Goal: Task Accomplishment & Management: Manage account settings

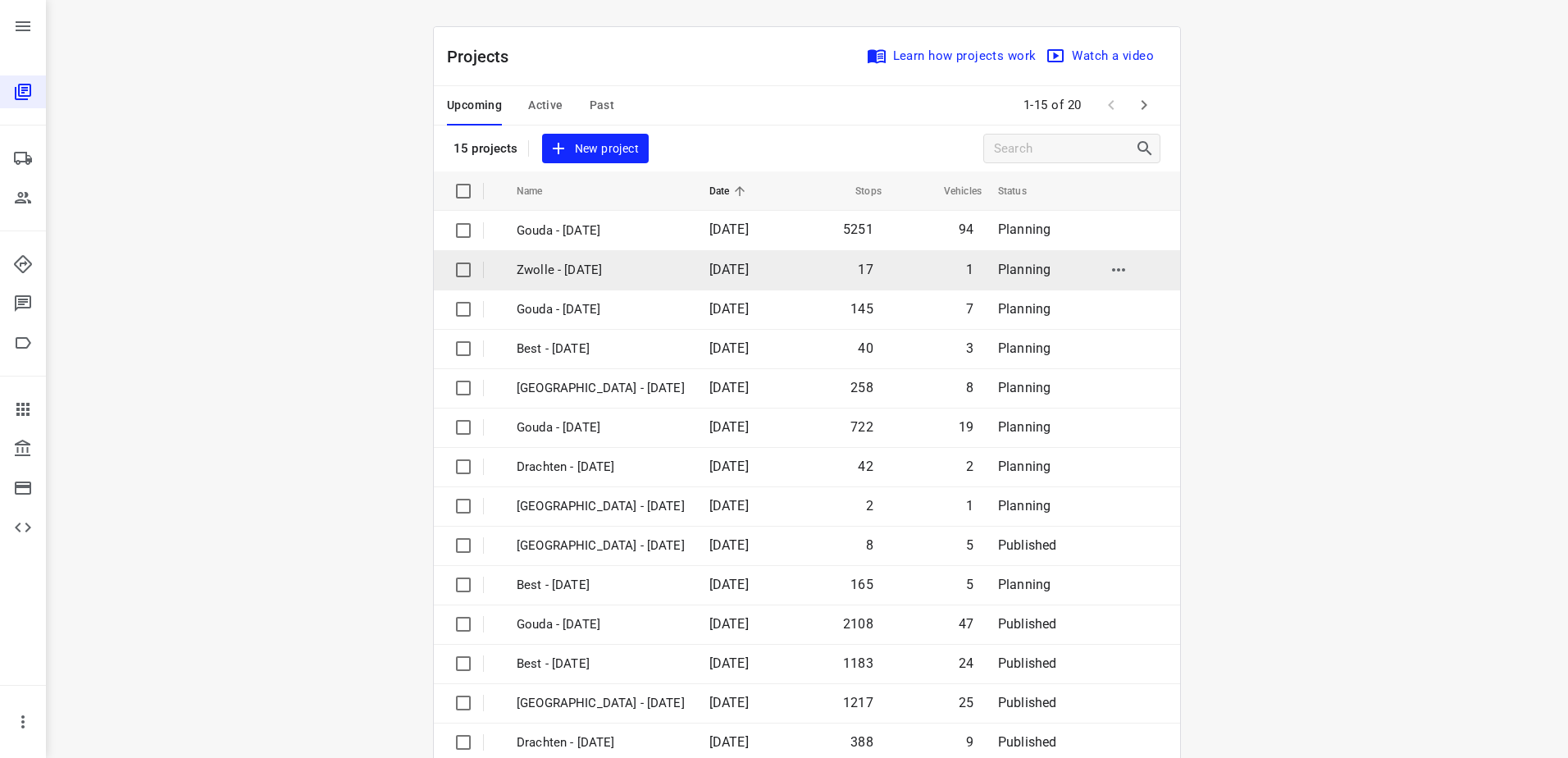
scroll to position [72, 0]
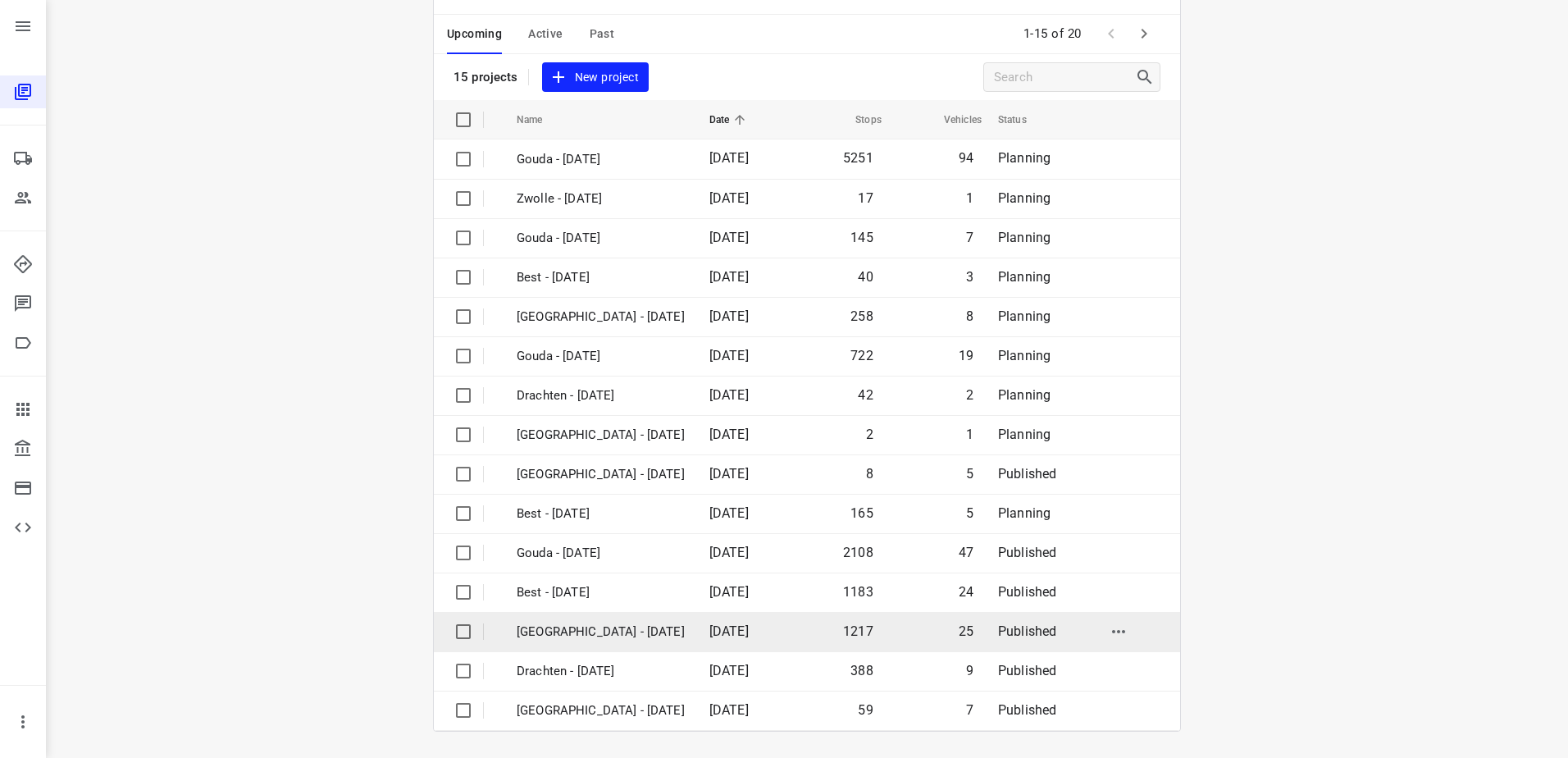
click at [613, 621] on td "[GEOGRAPHIC_DATA] - [DATE]" at bounding box center [598, 631] width 196 height 39
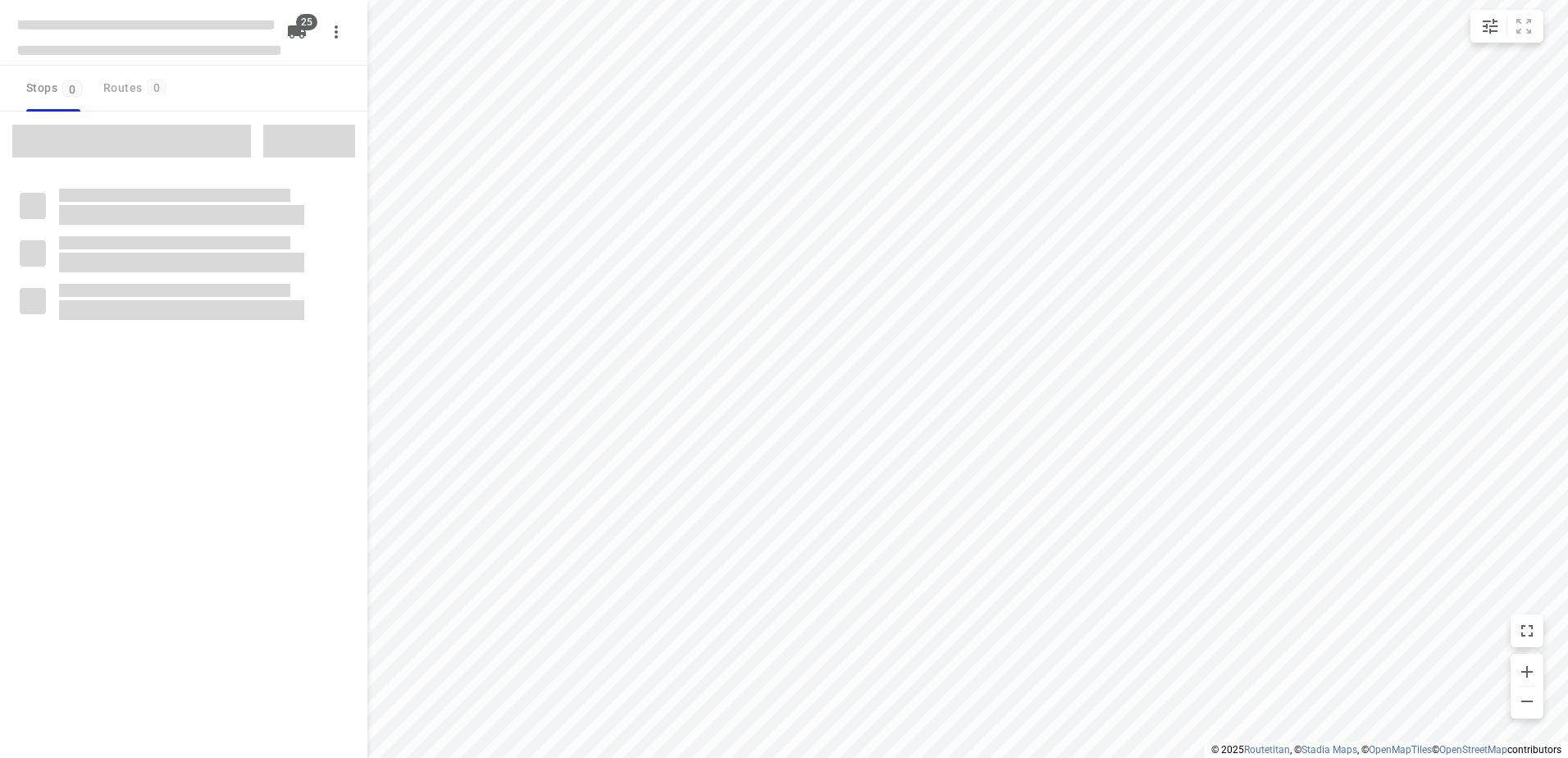
checkbox input "true"
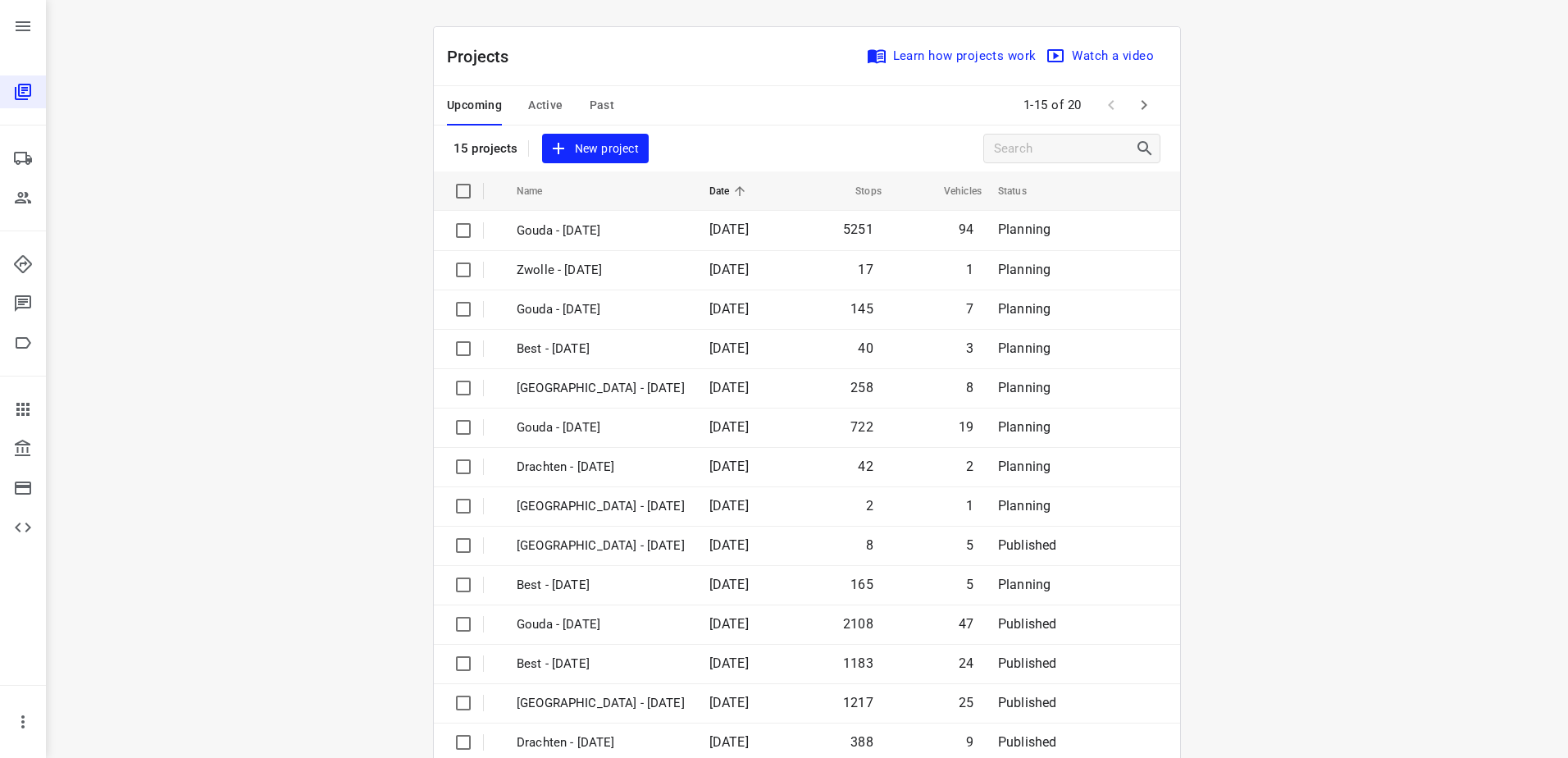
click at [537, 98] on span "Active" at bounding box center [545, 105] width 34 height 21
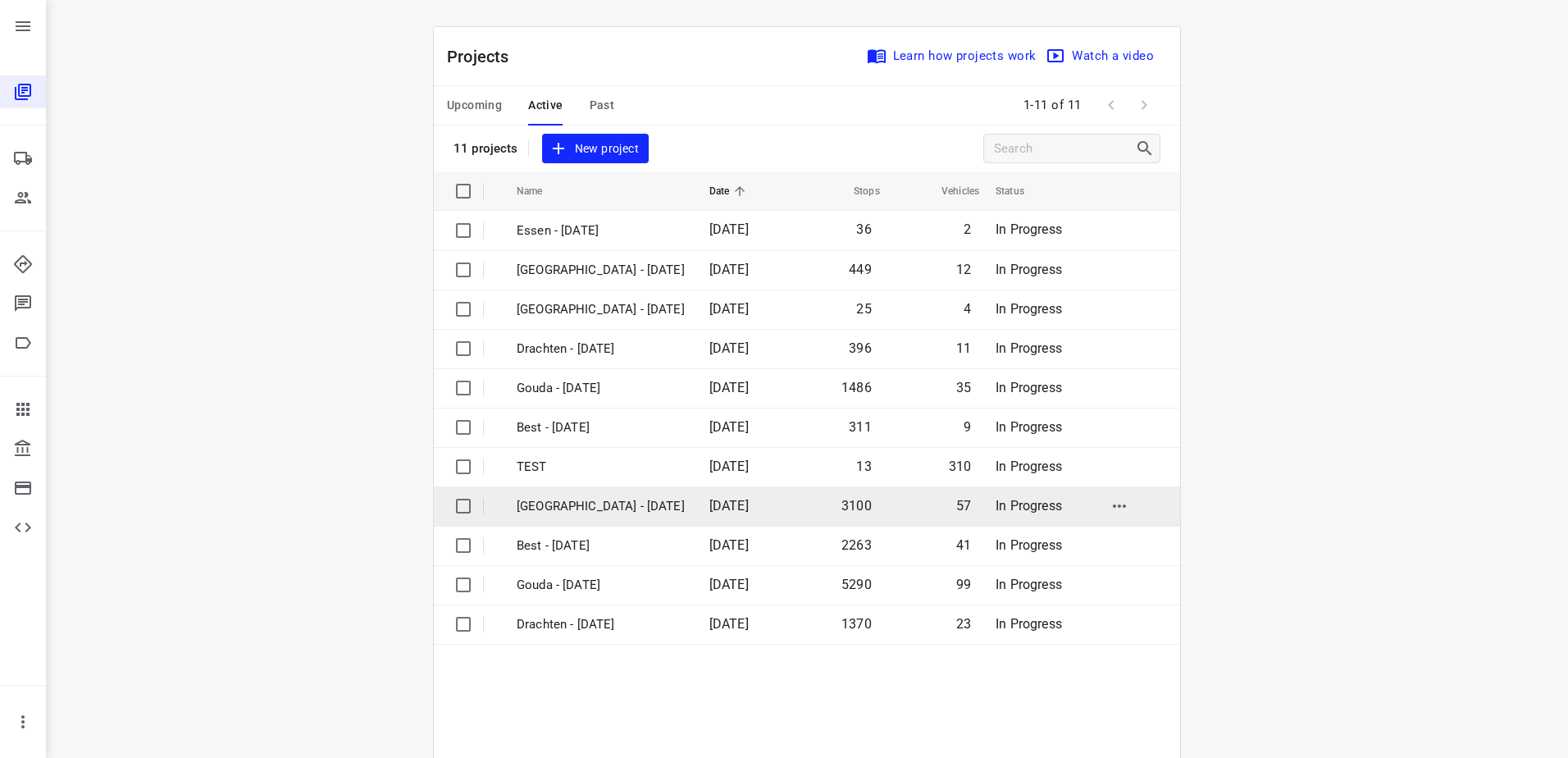
click at [587, 498] on p "[GEOGRAPHIC_DATA] - [DATE]" at bounding box center [601, 506] width 168 height 19
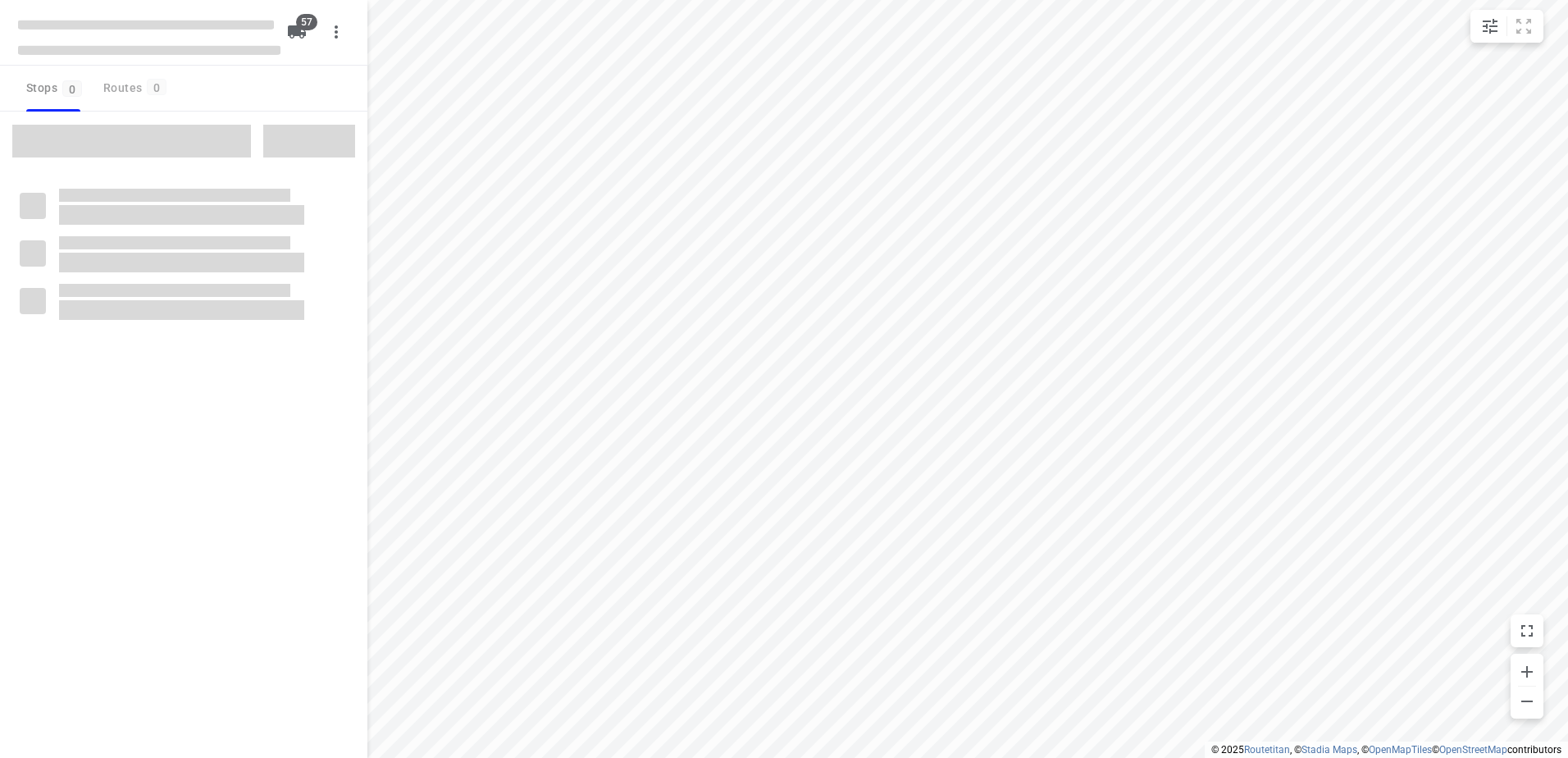
checkbox input "true"
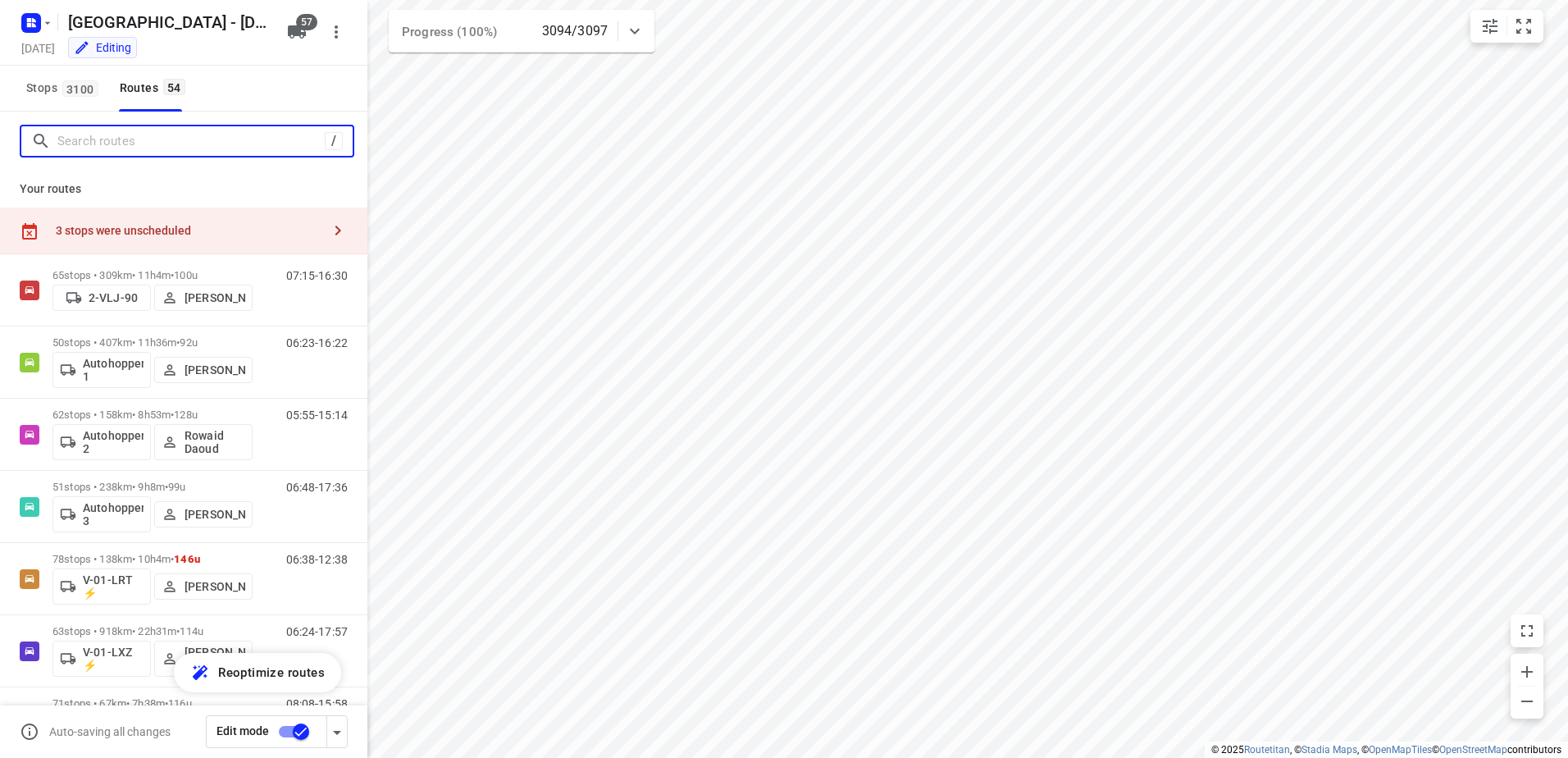
click at [245, 133] on input "Search routes" at bounding box center [191, 141] width 268 height 26
click at [40, 89] on span "Stops 3100" at bounding box center [64, 88] width 77 height 21
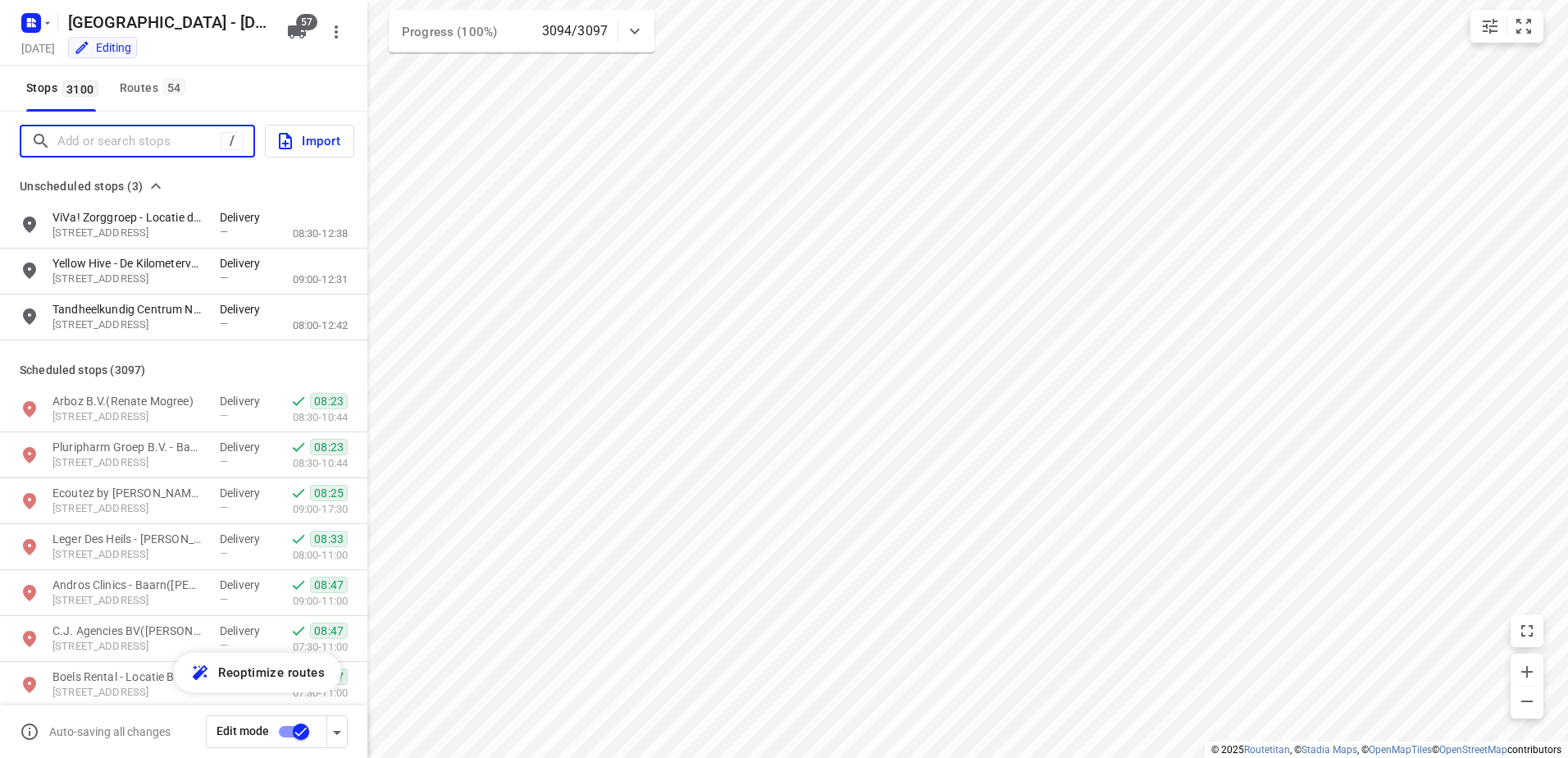
drag, startPoint x: 142, startPoint y: 137, endPoint x: 138, endPoint y: 124, distance: 13.6
click at [140, 135] on input "Add or search stops" at bounding box center [139, 141] width 163 height 26
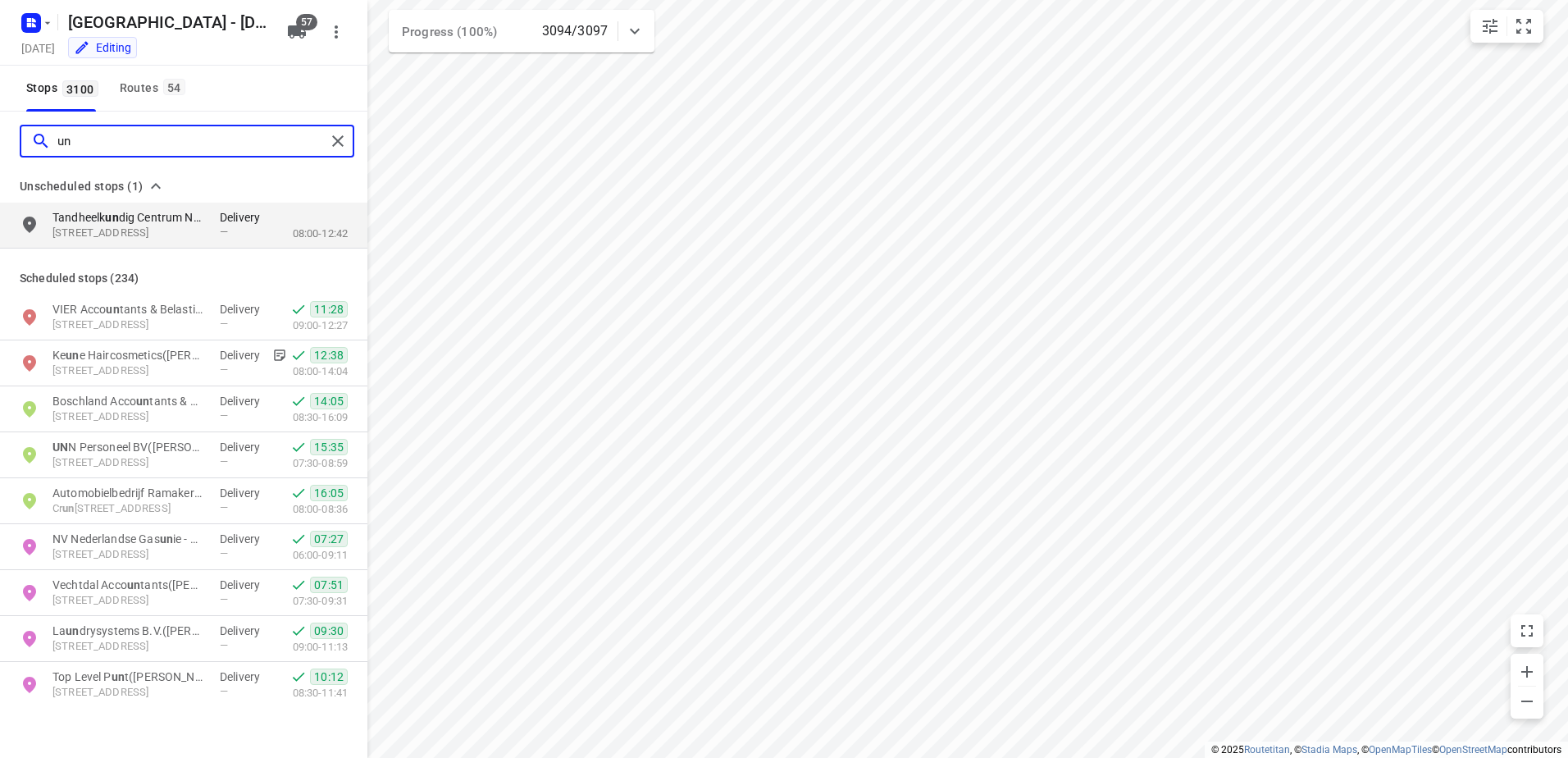
type input "u"
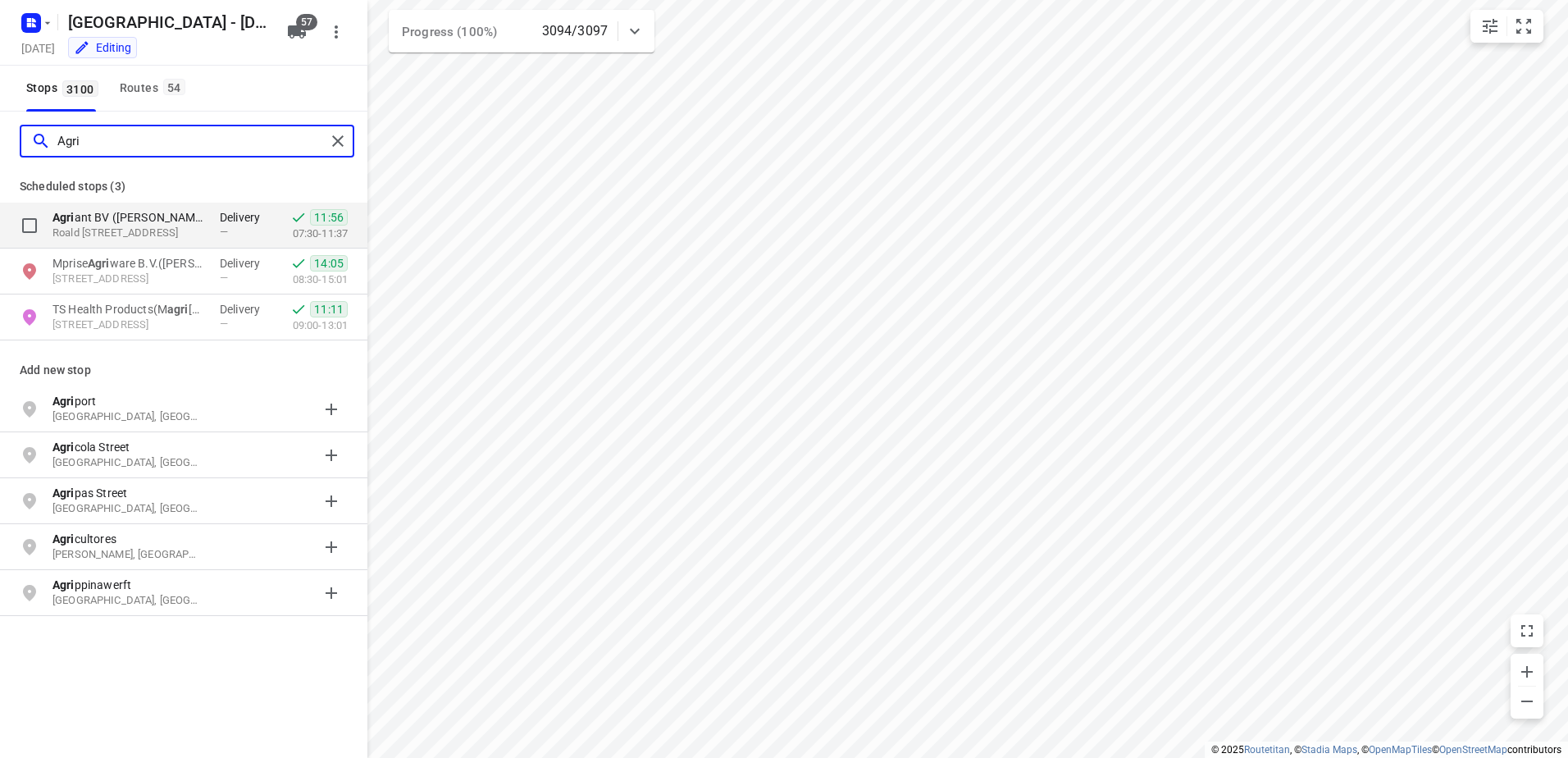
type input "Agri"
click at [158, 220] on p "Agri ant BV ([PERSON_NAME])" at bounding box center [128, 218] width 151 height 17
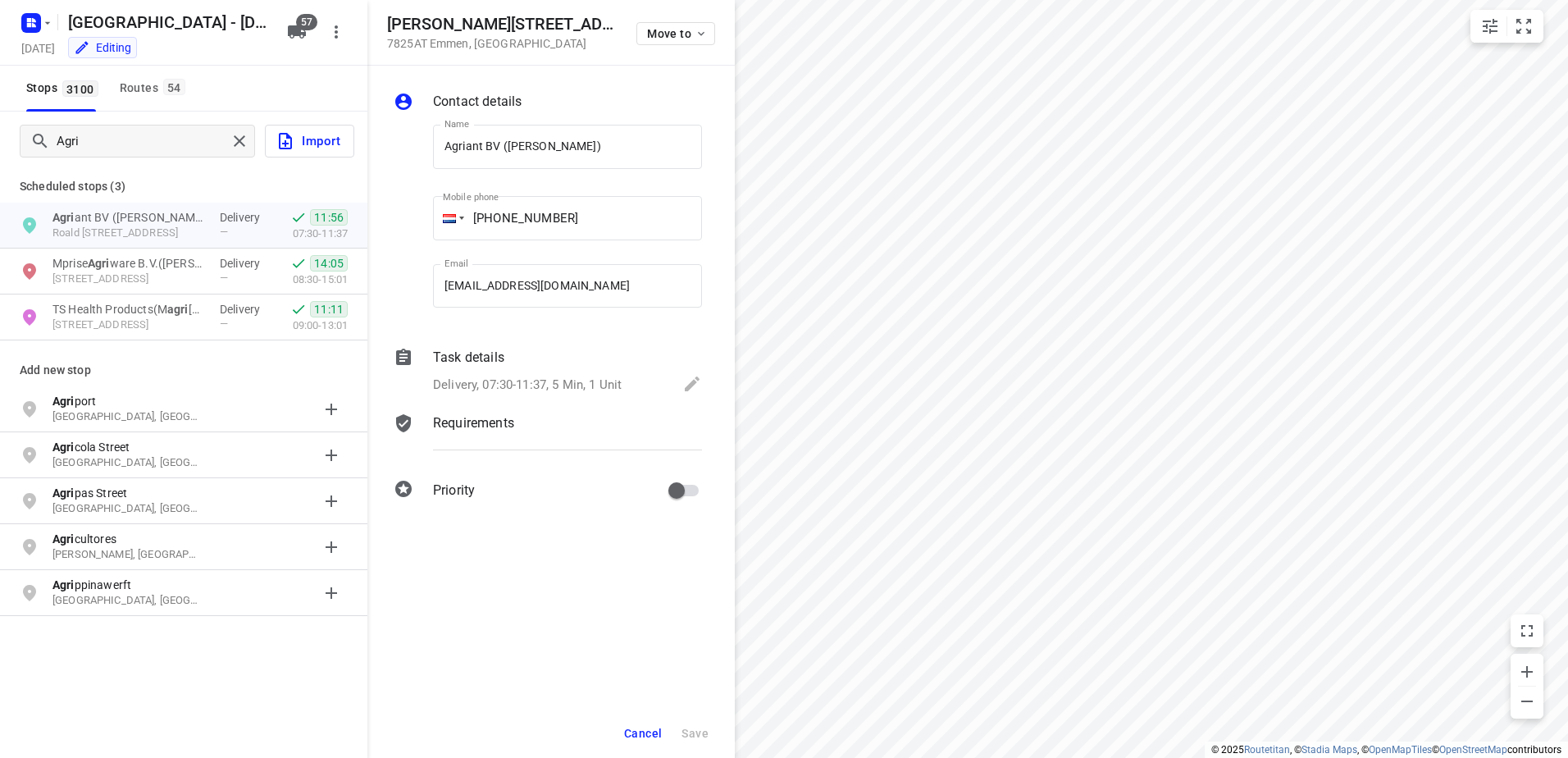
click at [528, 362] on div "Task details" at bounding box center [568, 358] width 269 height 20
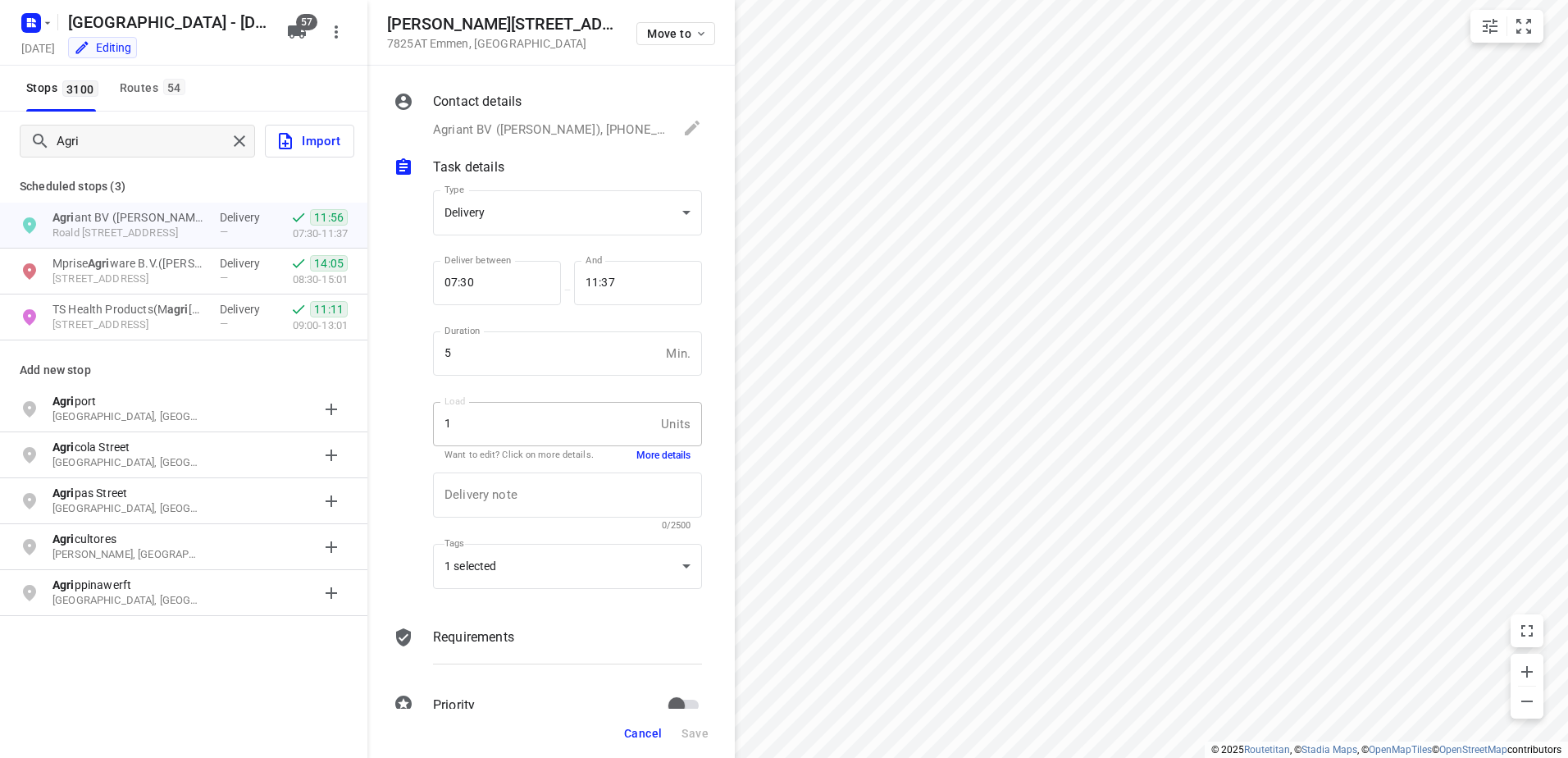
click at [653, 455] on button "More details" at bounding box center [664, 455] width 54 height 14
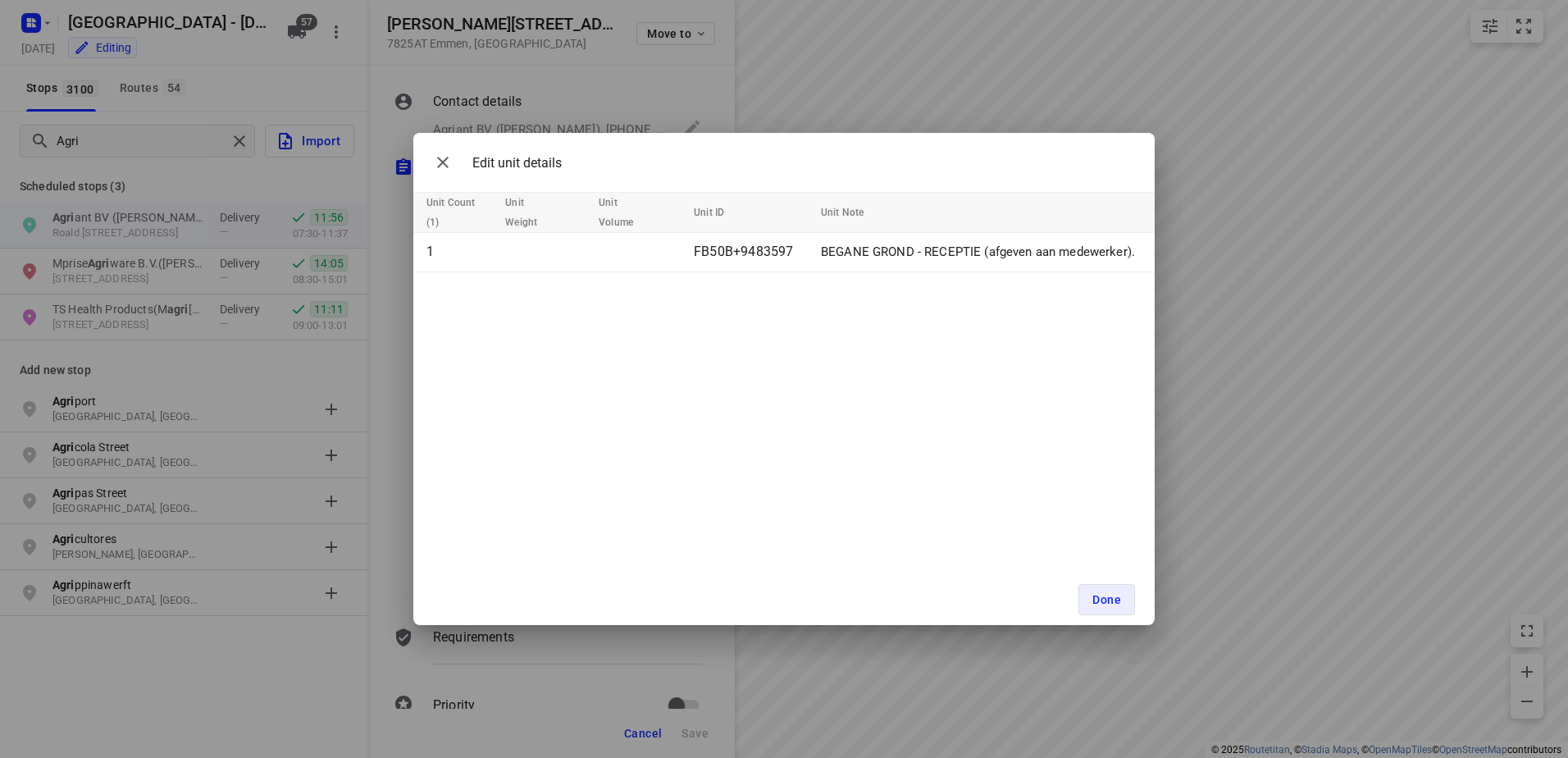
click at [682, 70] on div "Edit unit details Unit Count (1) Unit Weight Unit Volume Unit ID Unit Note 1 FB…" at bounding box center [784, 379] width 1568 height 758
click at [1106, 597] on span "Done" at bounding box center [1107, 600] width 28 height 13
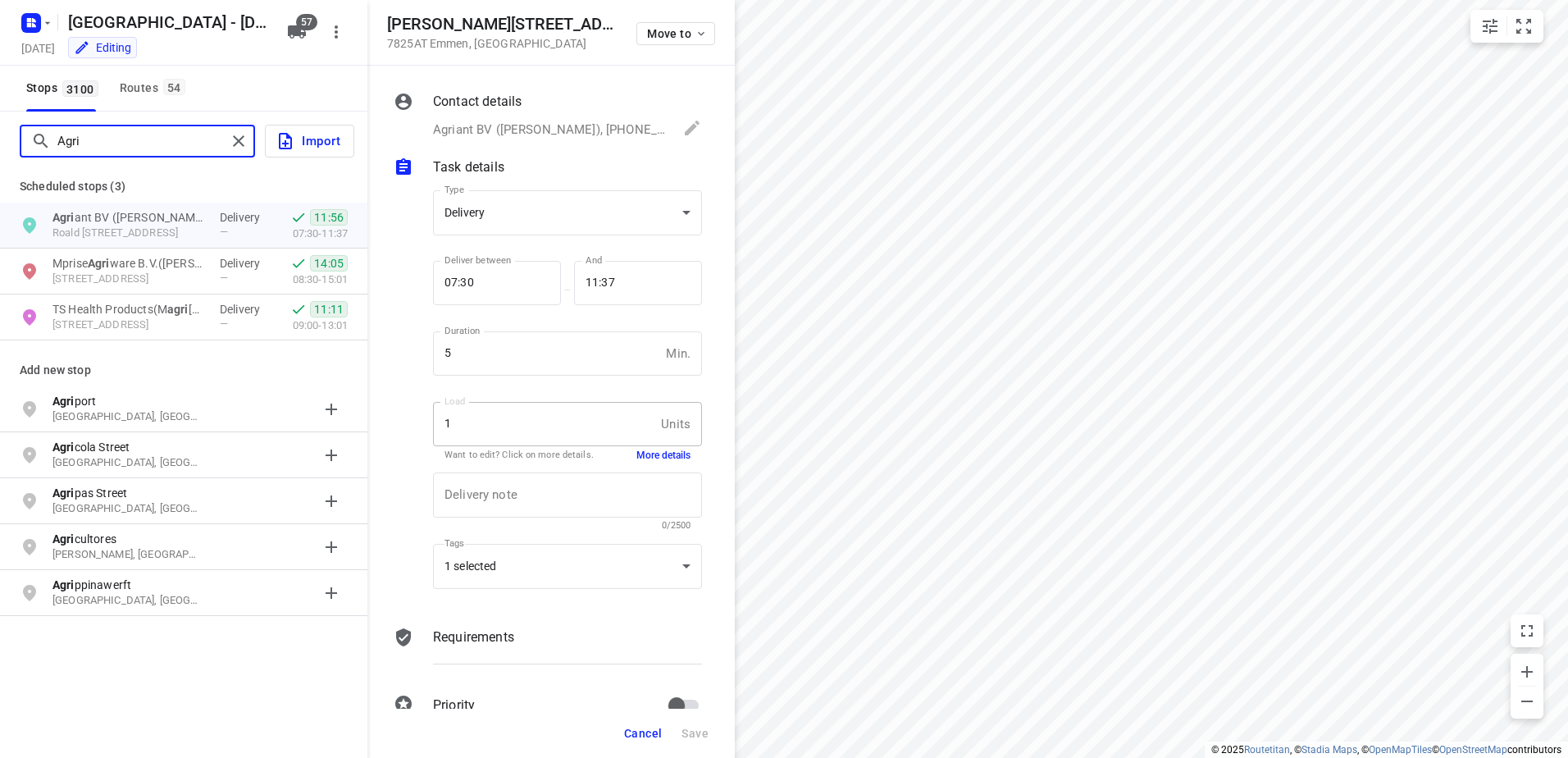
click at [153, 138] on input "Agri" at bounding box center [142, 141] width 169 height 26
drag, startPoint x: 153, startPoint y: 138, endPoint x: 51, endPoint y: 136, distance: 102.0
click at [51, 138] on div "Agri" at bounding box center [178, 141] width 294 height 26
click at [155, 82] on div "Routes 54" at bounding box center [155, 88] width 71 height 21
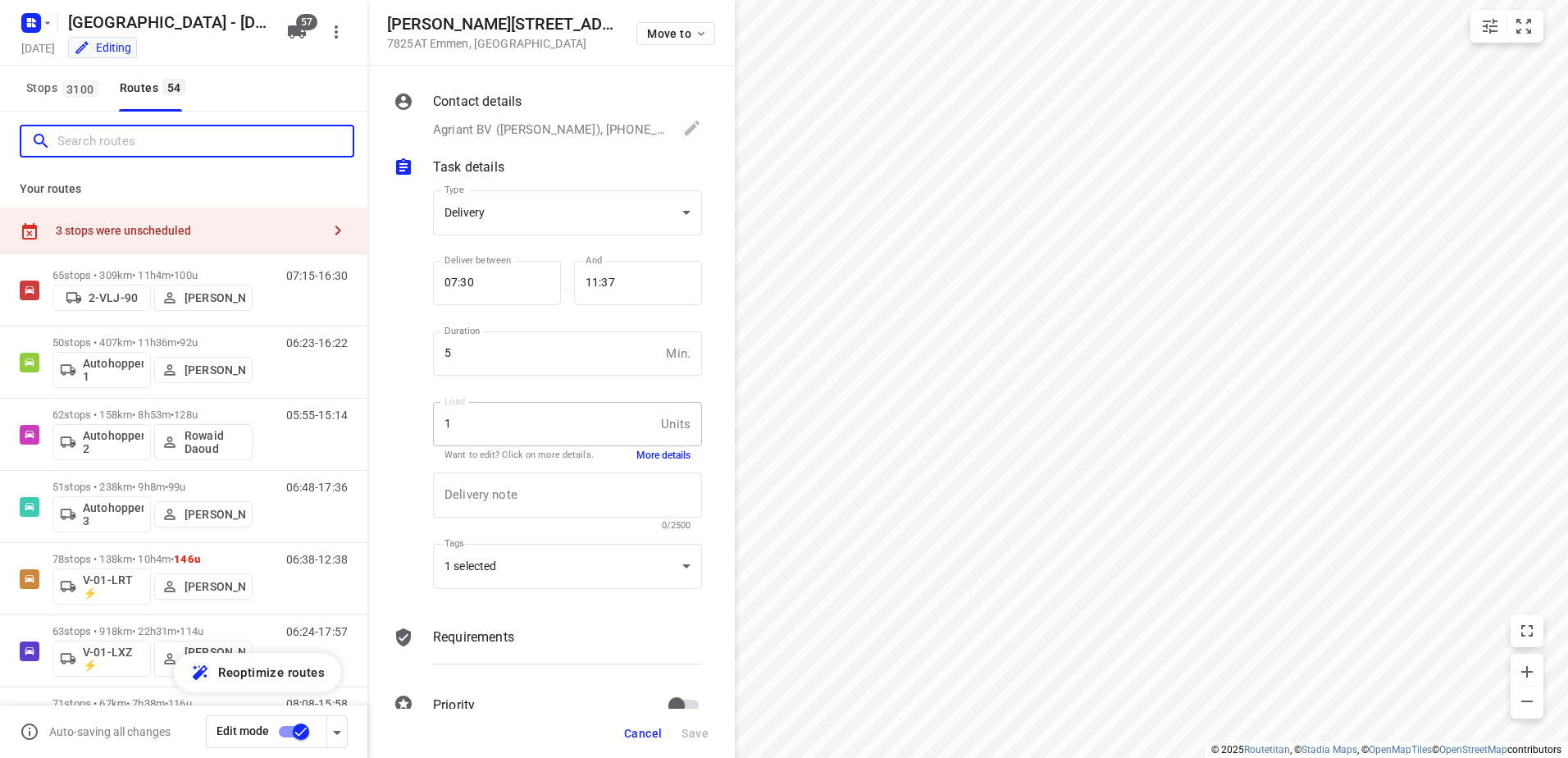
click at [116, 138] on input "Search routes" at bounding box center [205, 141] width 295 height 26
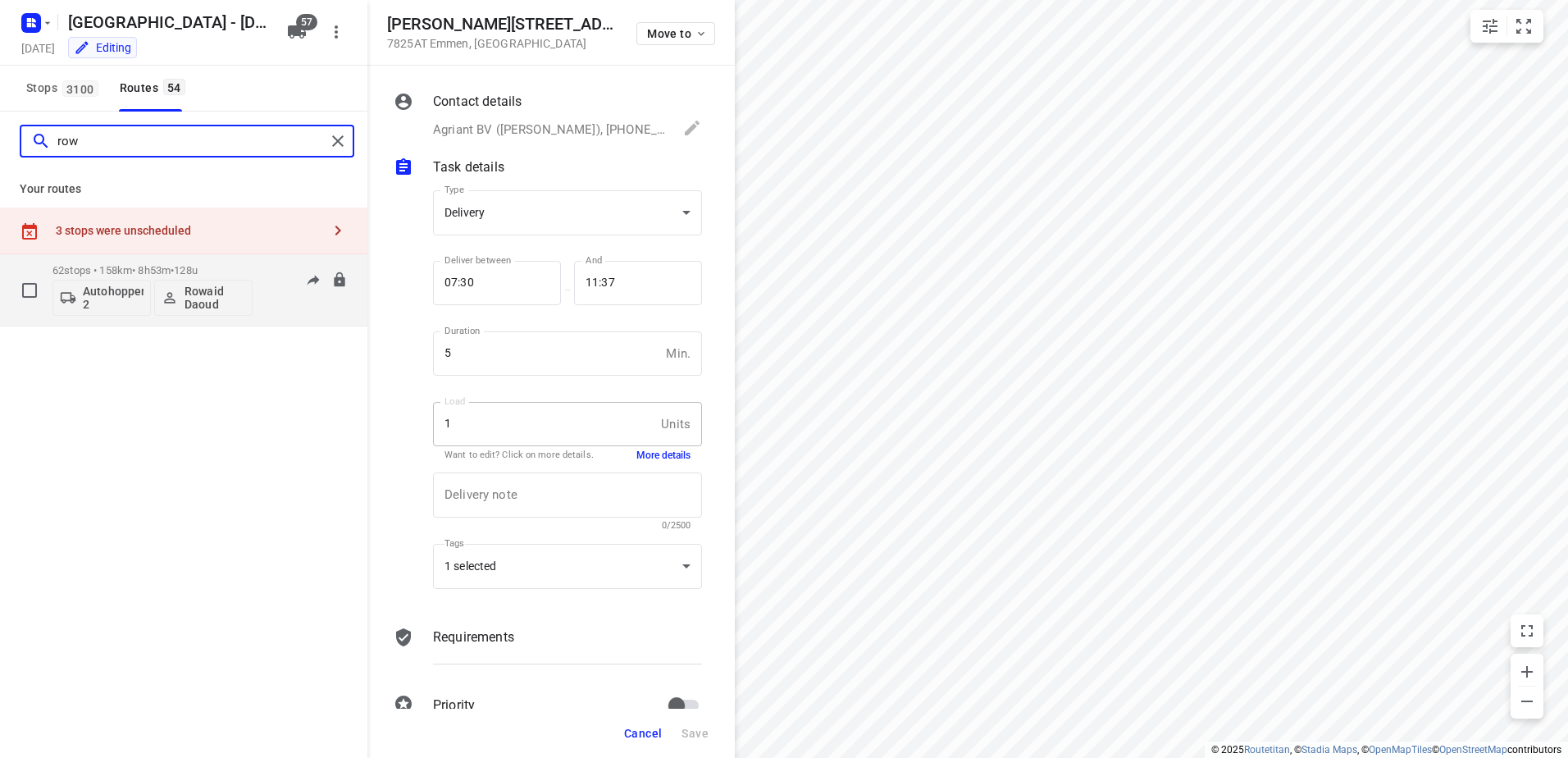
type input "row"
click at [144, 273] on p "62 stops • 158km • 8h53m • 128u" at bounding box center [153, 270] width 200 height 13
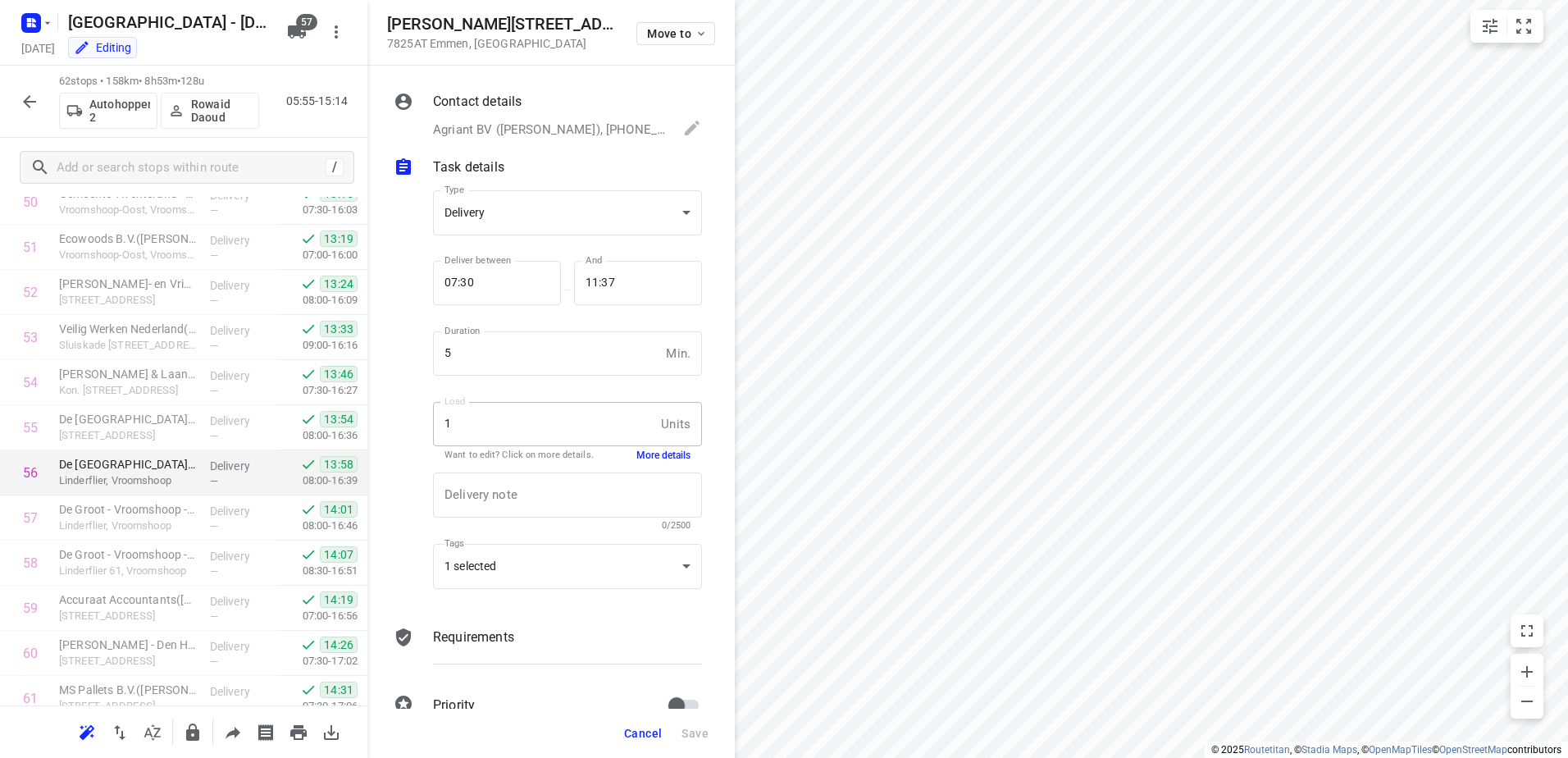
scroll to position [2463, 0]
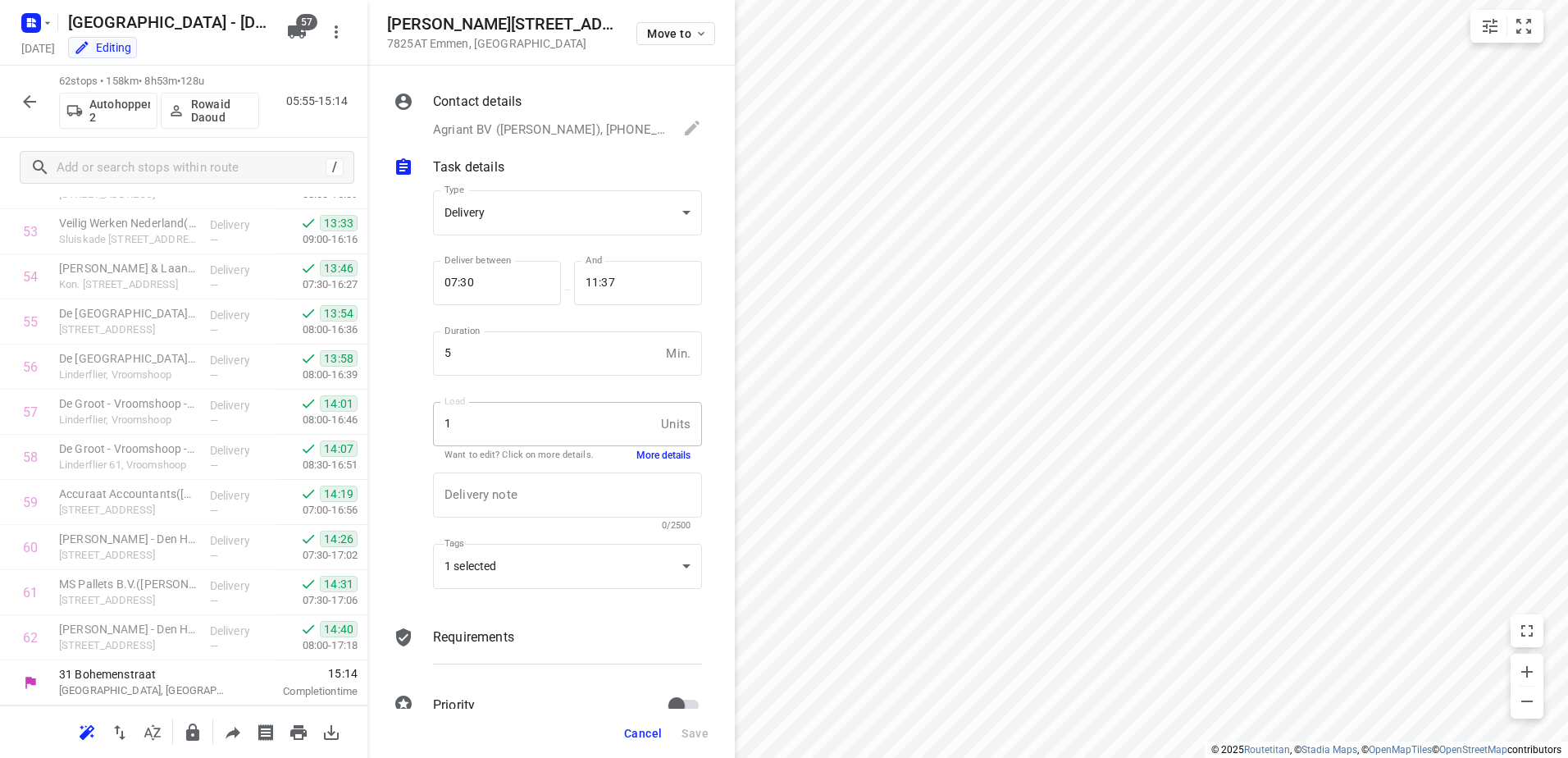
click at [29, 98] on icon "button" at bounding box center [30, 102] width 20 height 20
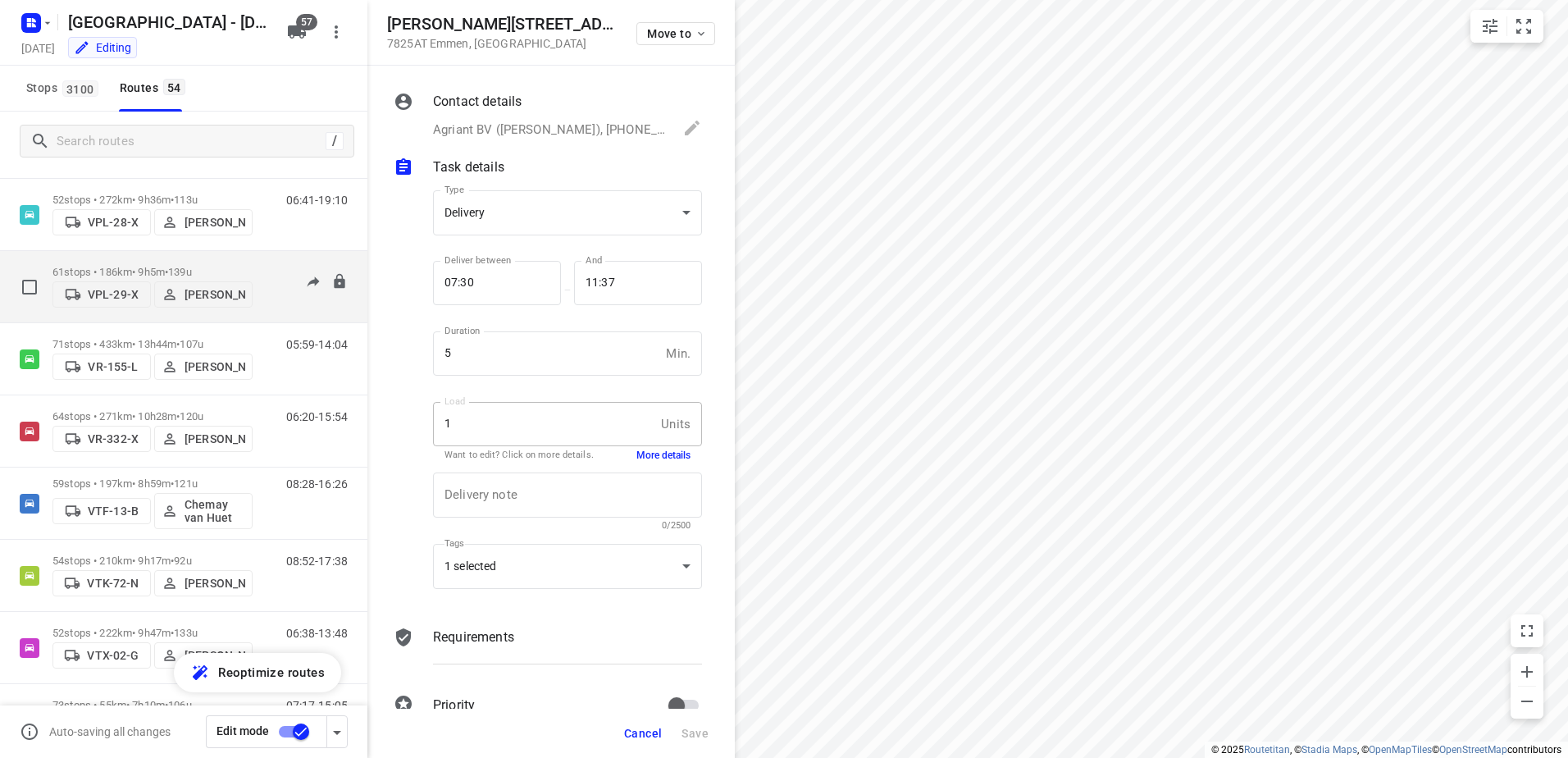
scroll to position [3136, 0]
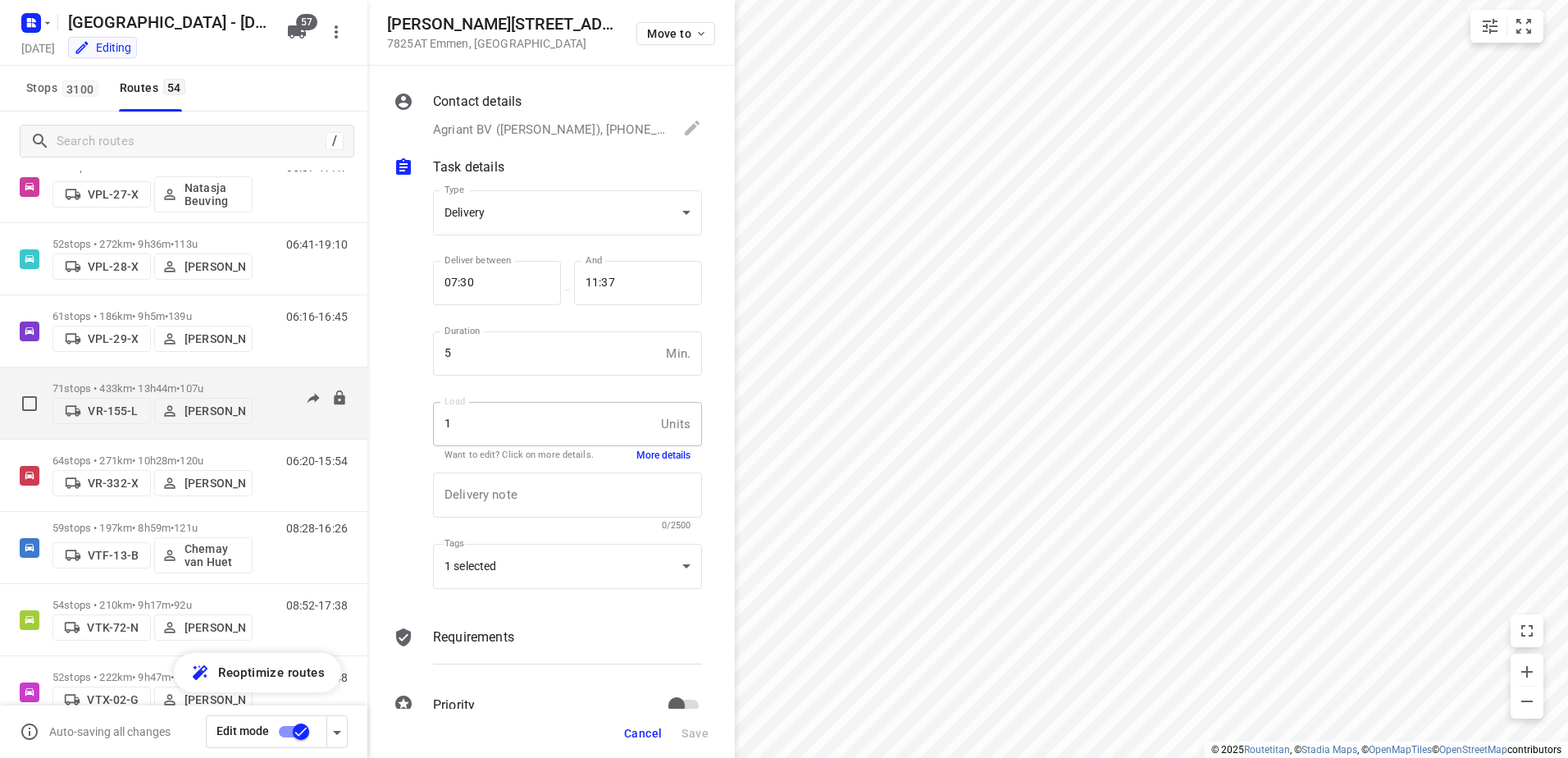
click at [203, 383] on span "107u" at bounding box center [191, 389] width 24 height 13
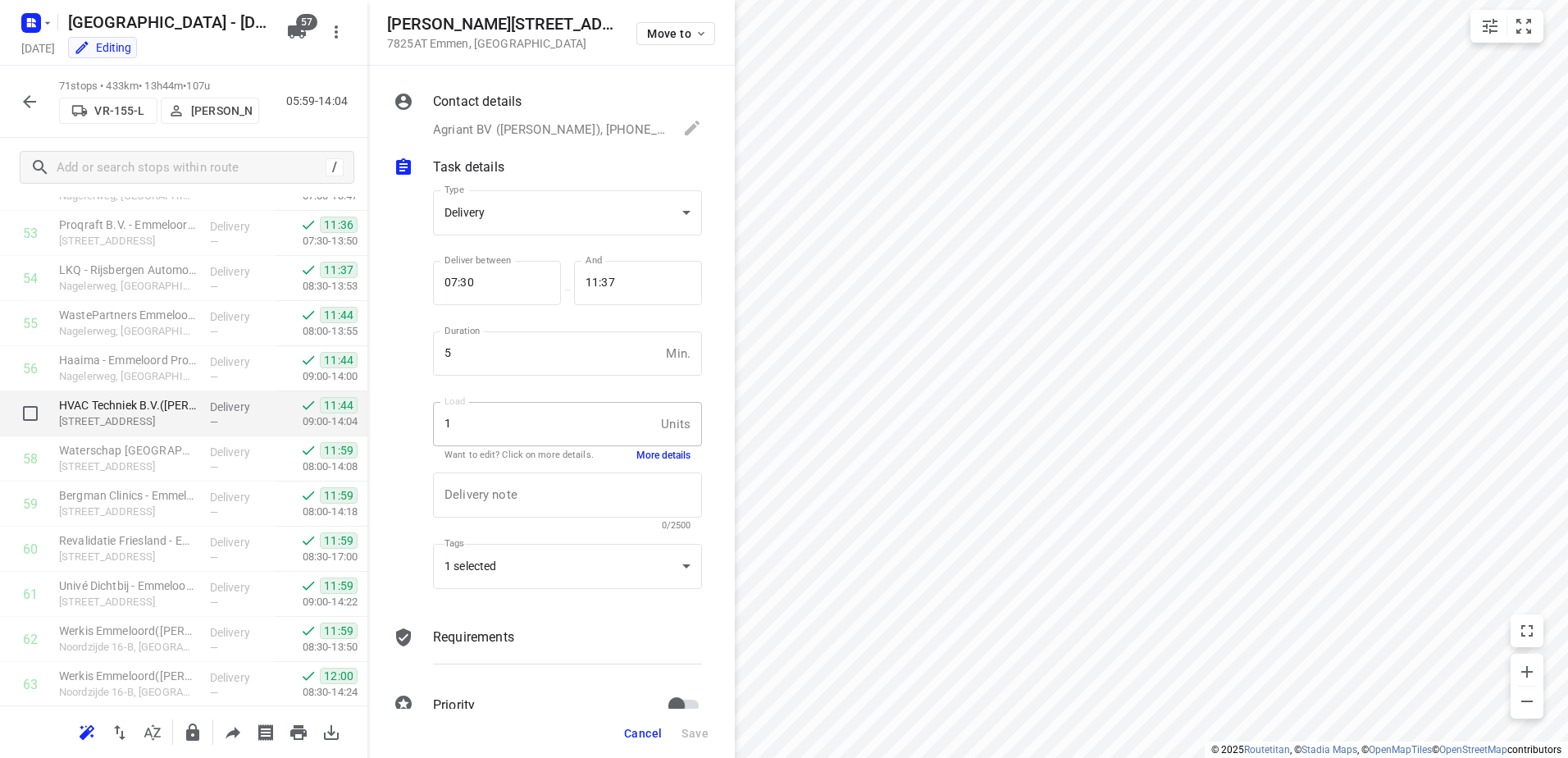
scroll to position [2708, 0]
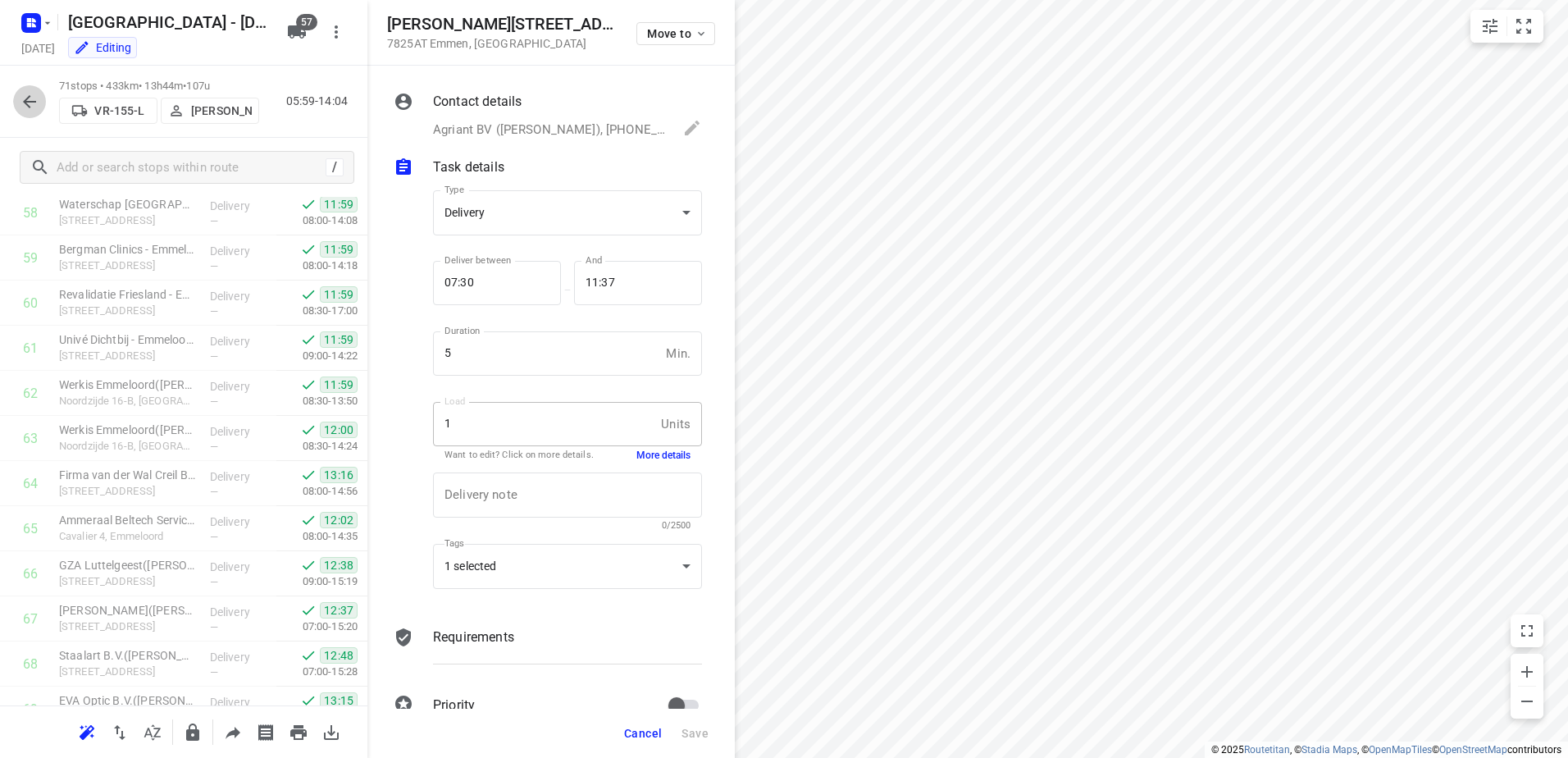
click at [23, 92] on icon "button" at bounding box center [30, 102] width 20 height 20
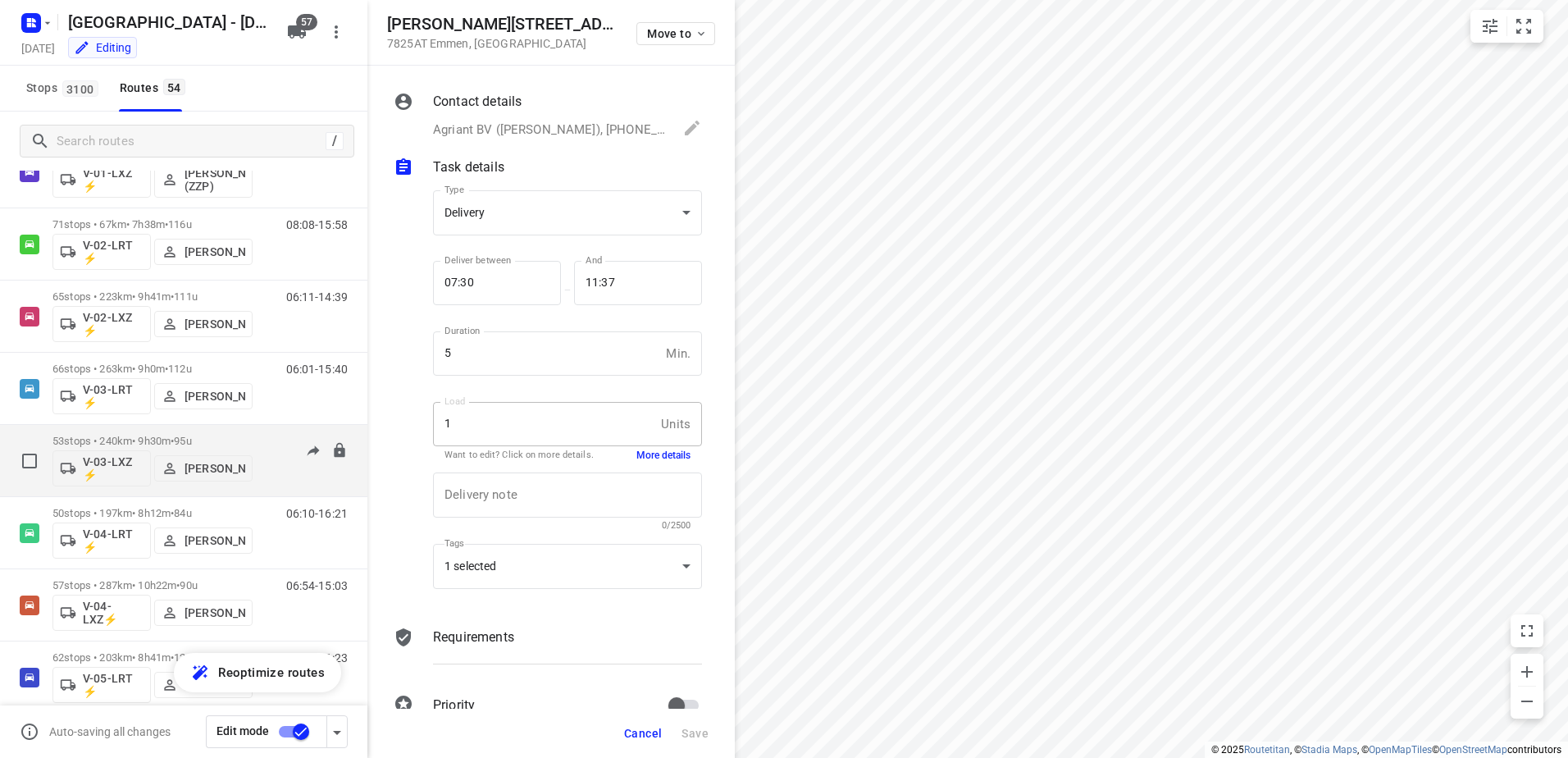
scroll to position [492, 0]
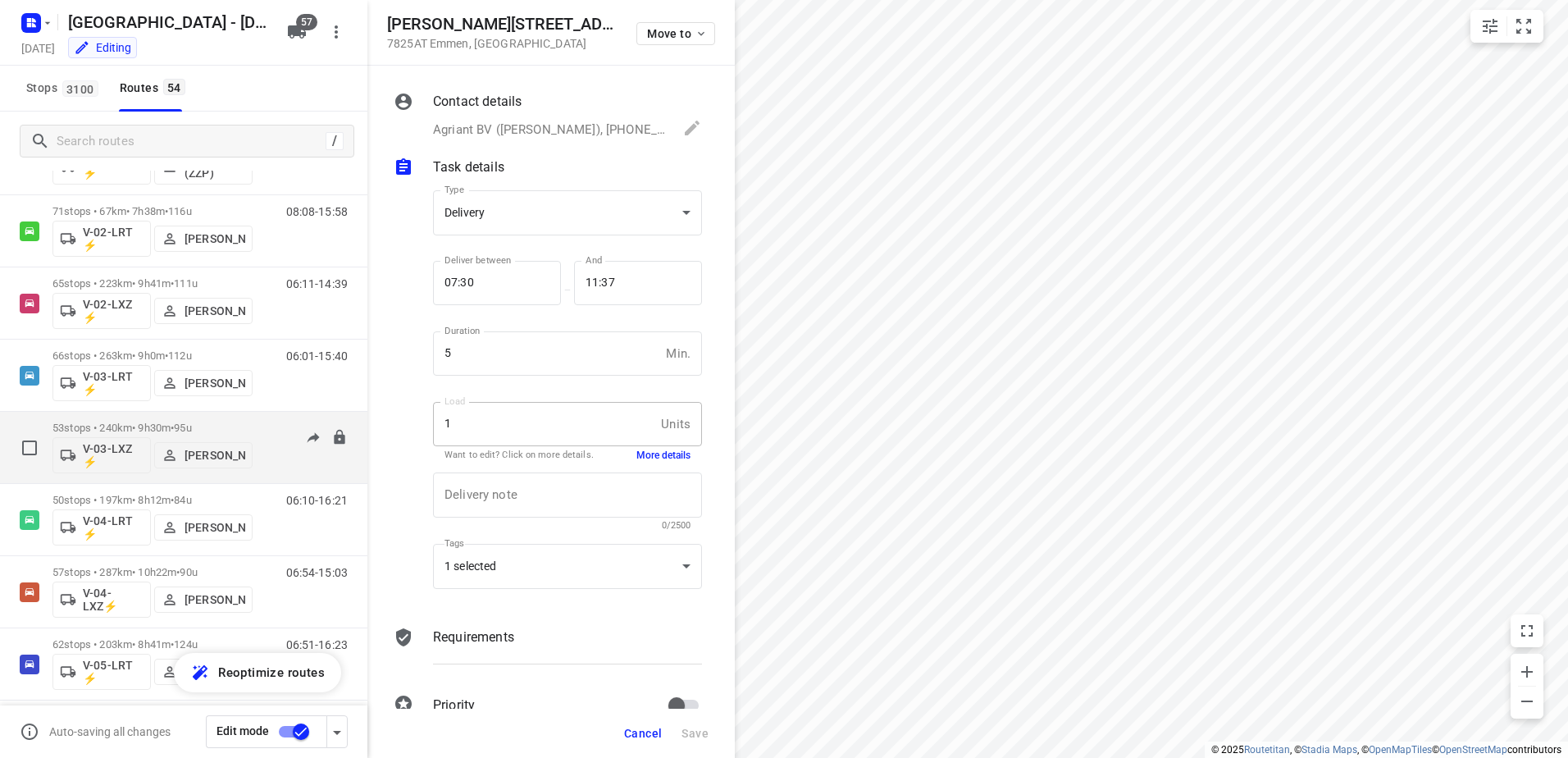
click at [191, 422] on span "95u" at bounding box center [183, 428] width 18 height 13
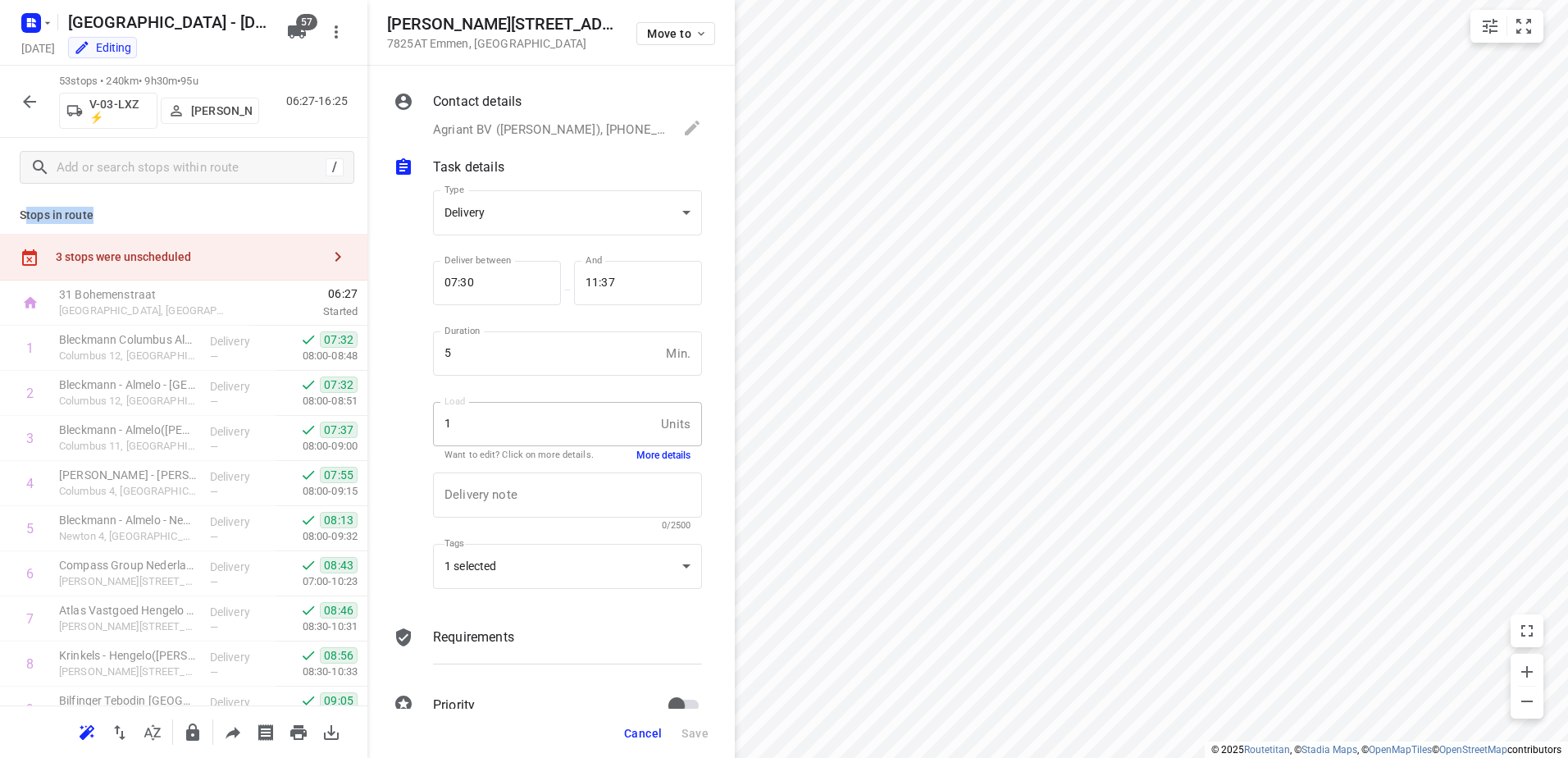
drag, startPoint x: 98, startPoint y: 213, endPoint x: 27, endPoint y: 205, distance: 71.4
click at [27, 205] on div "Stops in route 3 stops were unscheduled 31 Bohemenstraat [GEOGRAPHIC_DATA], [GE…" at bounding box center [183, 451] width 368 height 509
drag, startPoint x: 27, startPoint y: 205, endPoint x: 78, endPoint y: 211, distance: 51.4
click at [78, 211] on p "Stops in route" at bounding box center [184, 215] width 328 height 18
click at [24, 106] on icon "button" at bounding box center [30, 102] width 20 height 20
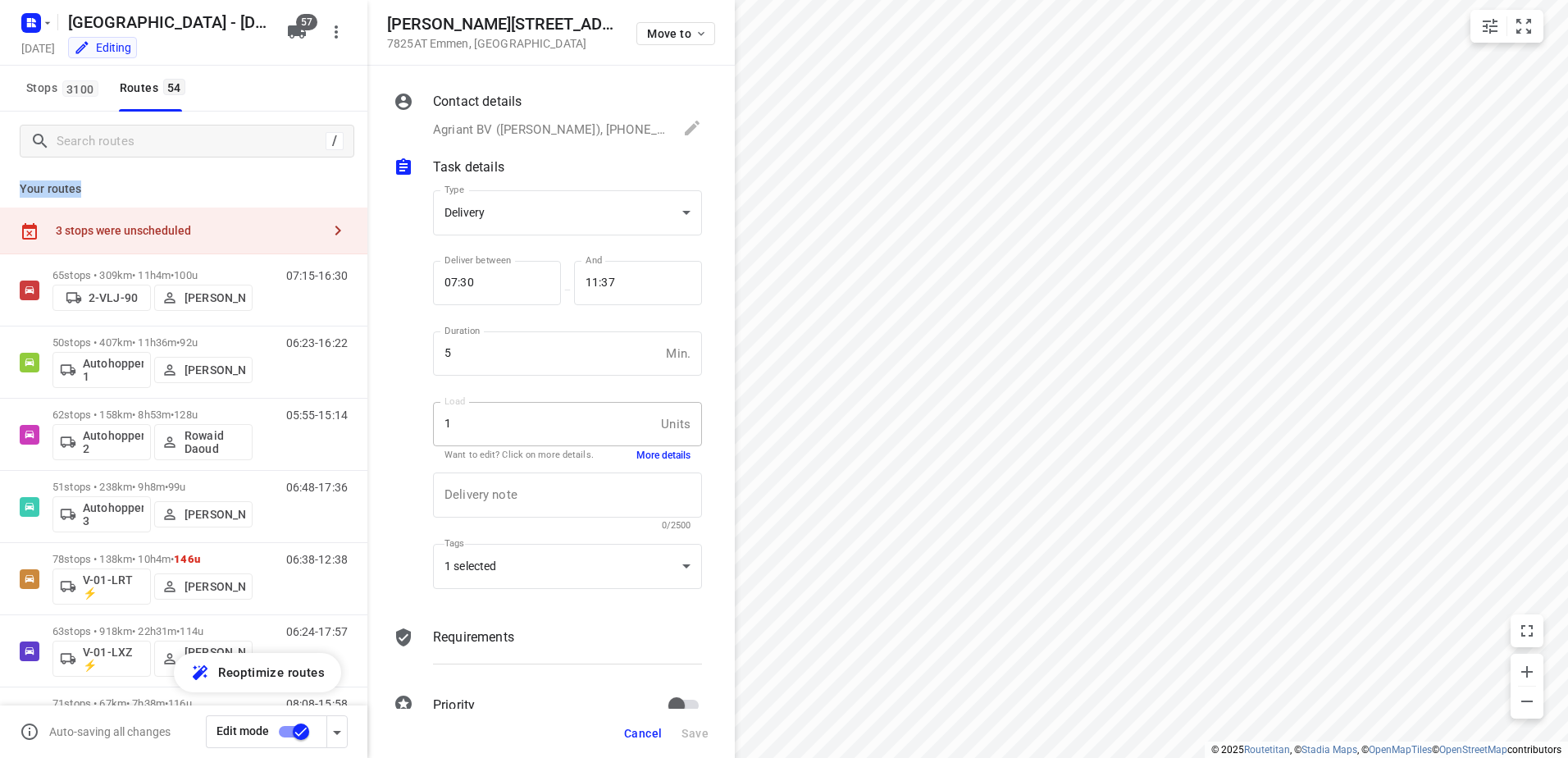
drag, startPoint x: 107, startPoint y: 193, endPoint x: 13, endPoint y: 183, distance: 94.5
click at [13, 183] on div "Your routes 3 stops were unscheduled 65 stops • 309km • 11h4m • 100u 2-VLJ-90 F…" at bounding box center [183, 488] width 368 height 634
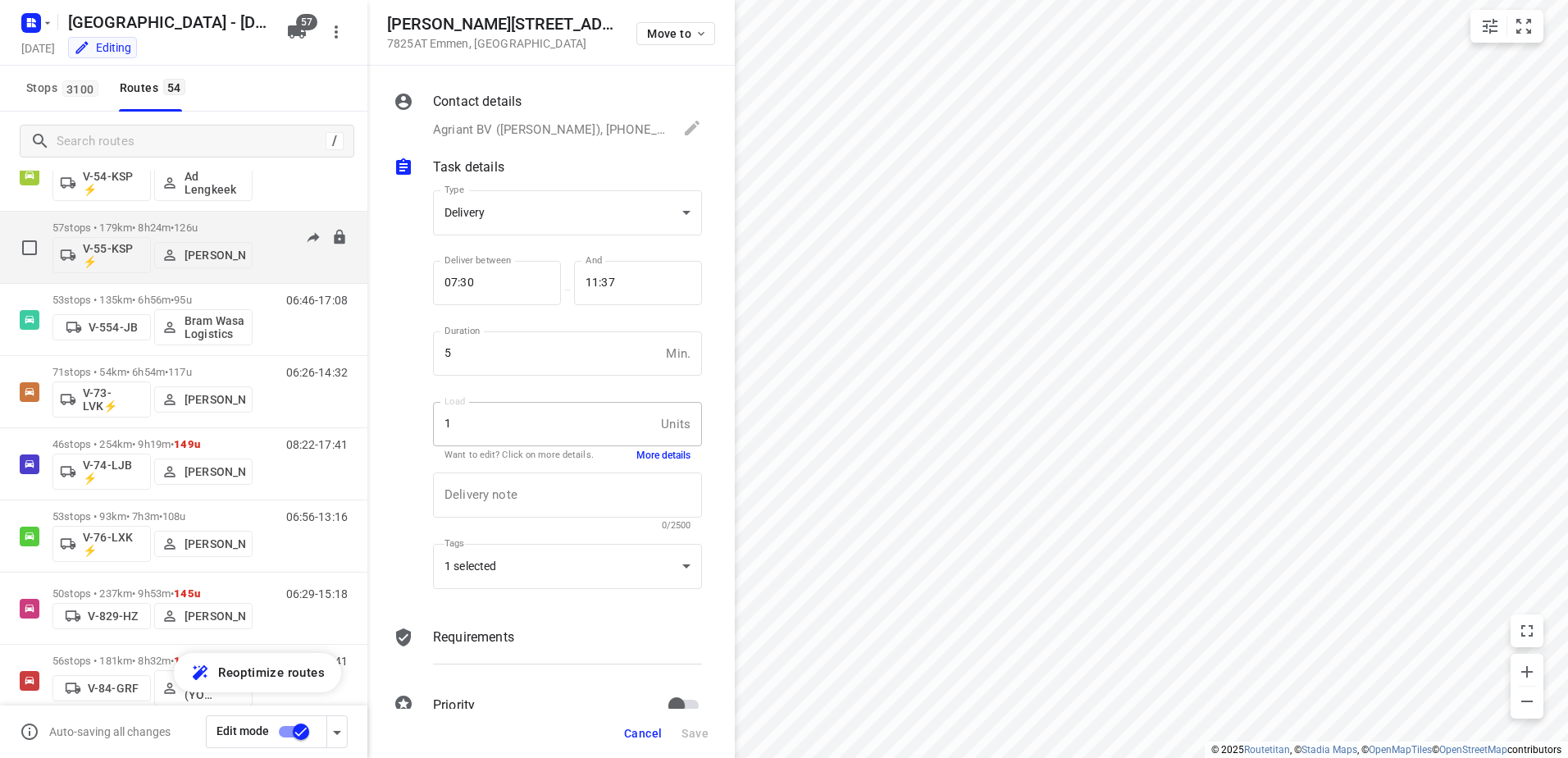
scroll to position [1641, 0]
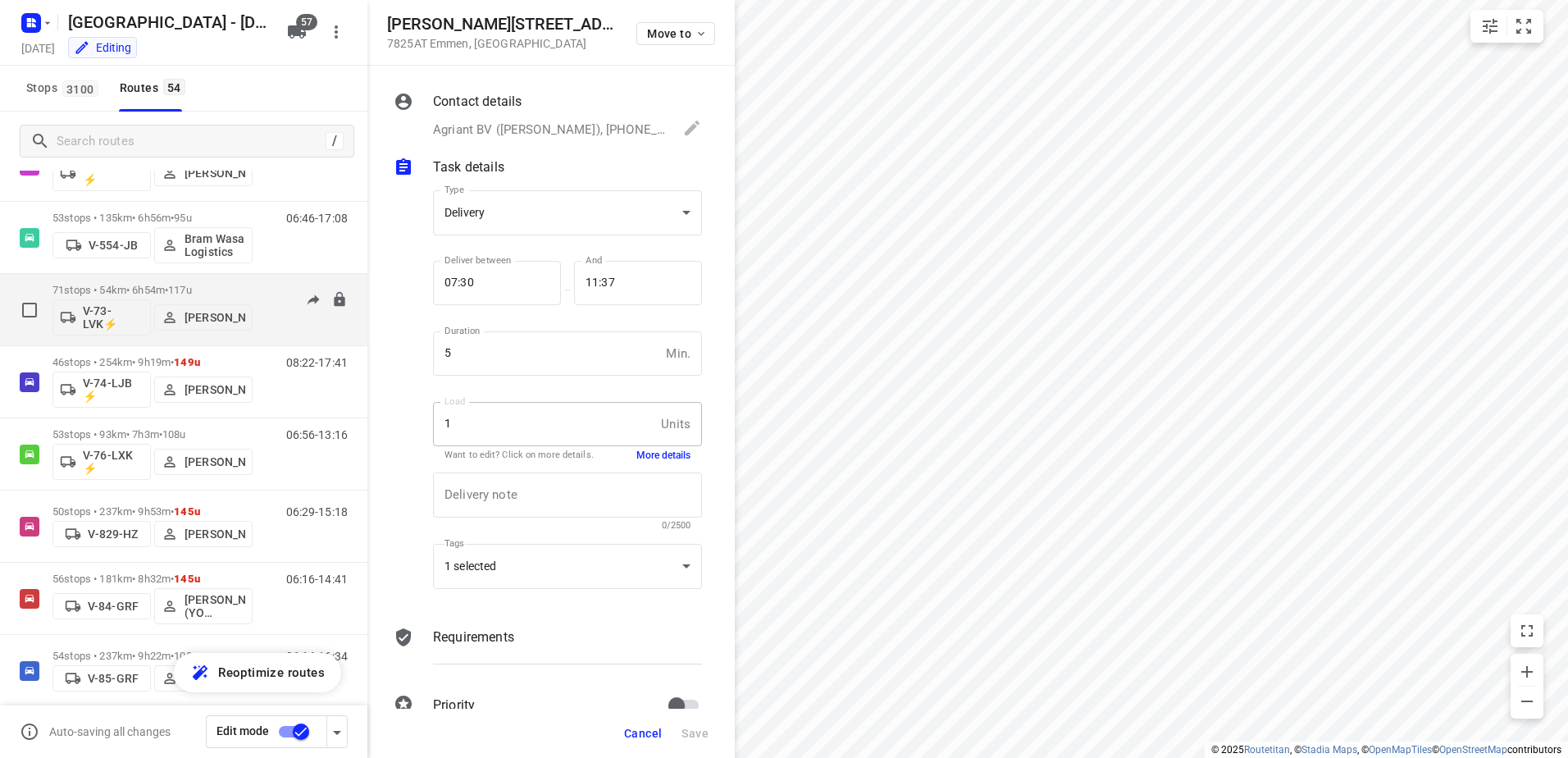
click at [138, 284] on p "71 stops • 54km • 6h54m • 117u" at bounding box center [153, 289] width 200 height 13
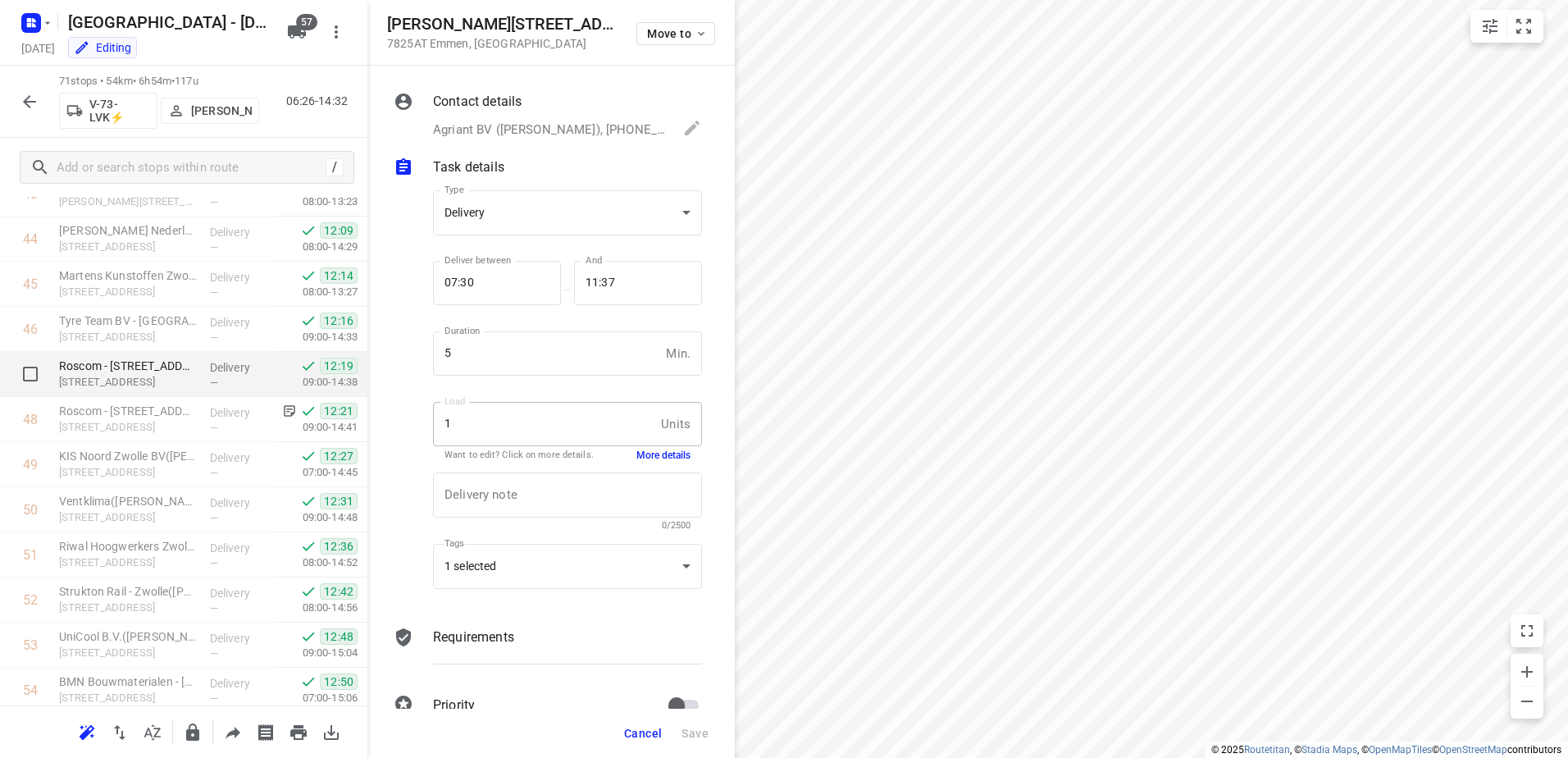
scroll to position [2133, 0]
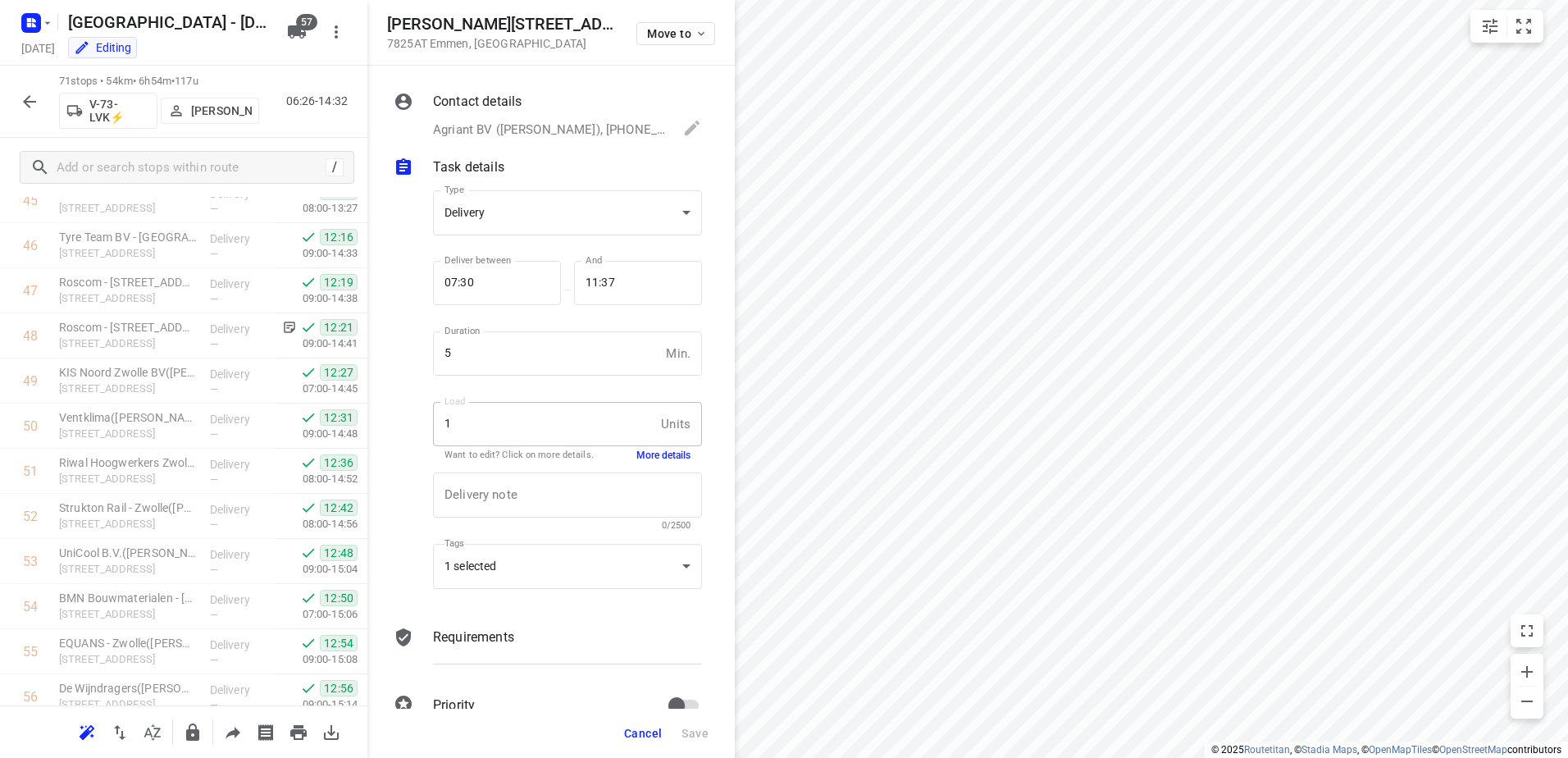
click at [23, 90] on button "button" at bounding box center [29, 101] width 33 height 33
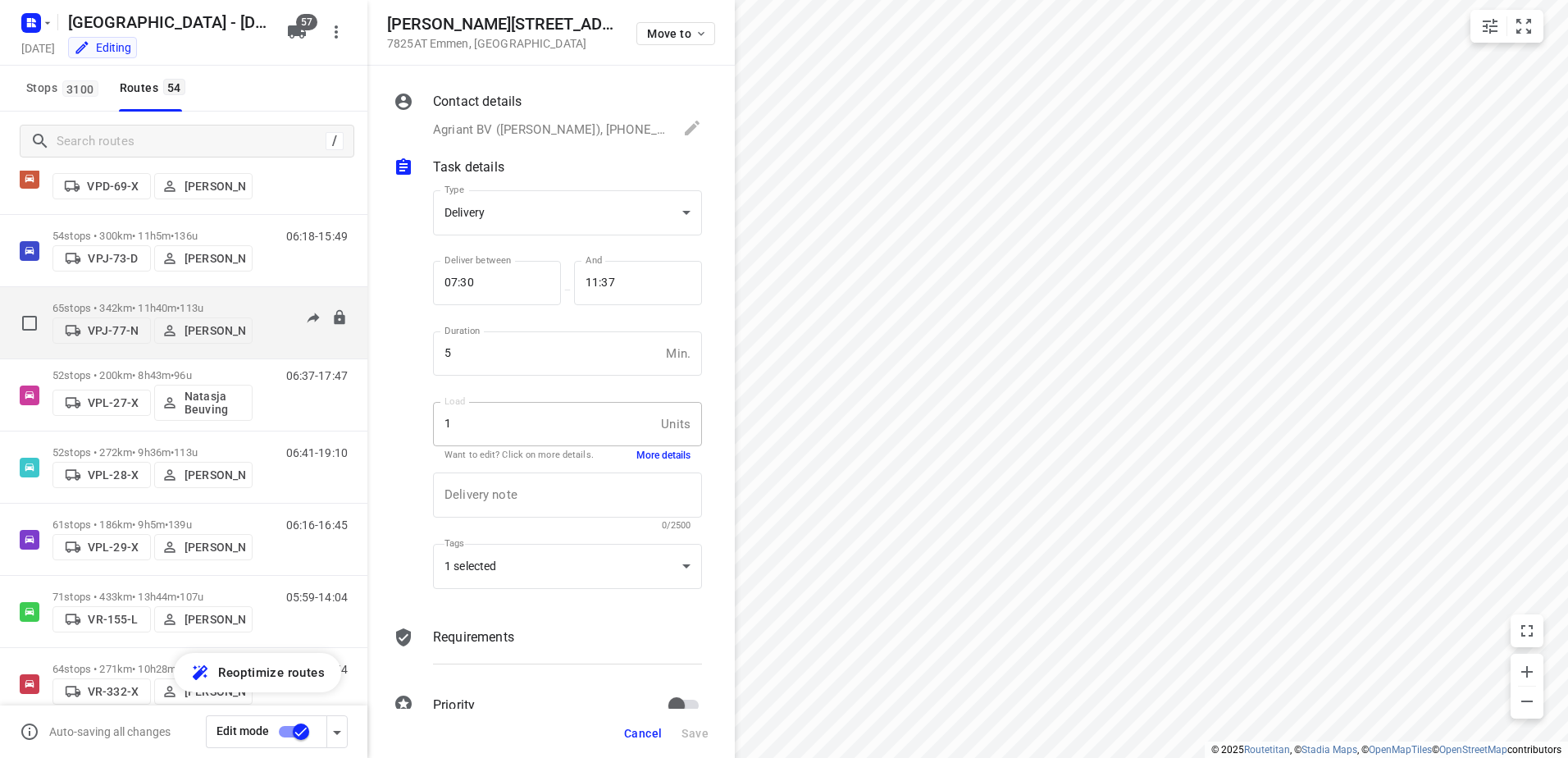
scroll to position [2954, 0]
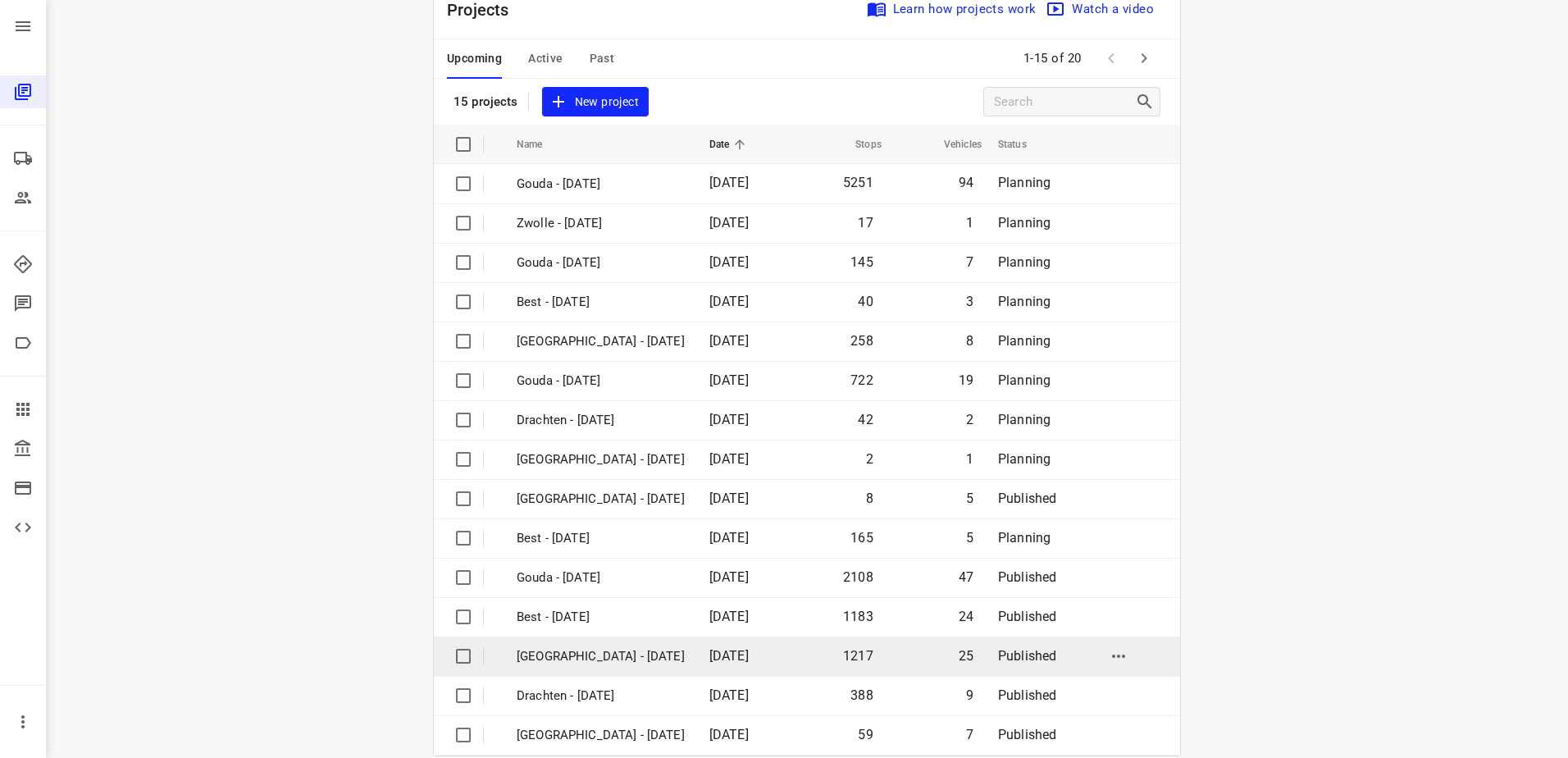
scroll to position [72, 0]
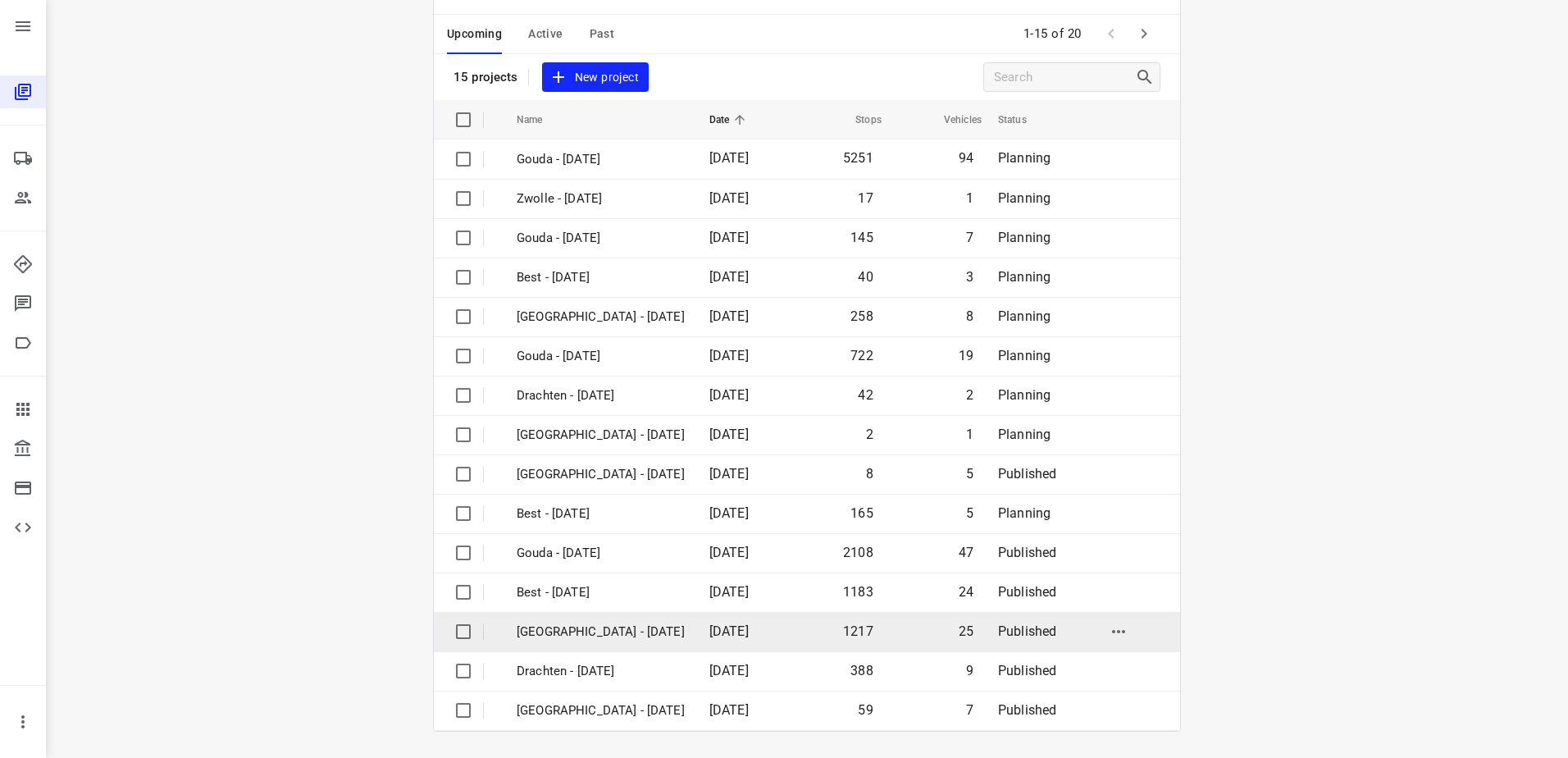
click at [739, 639] on span "[DATE]" at bounding box center [729, 631] width 39 height 16
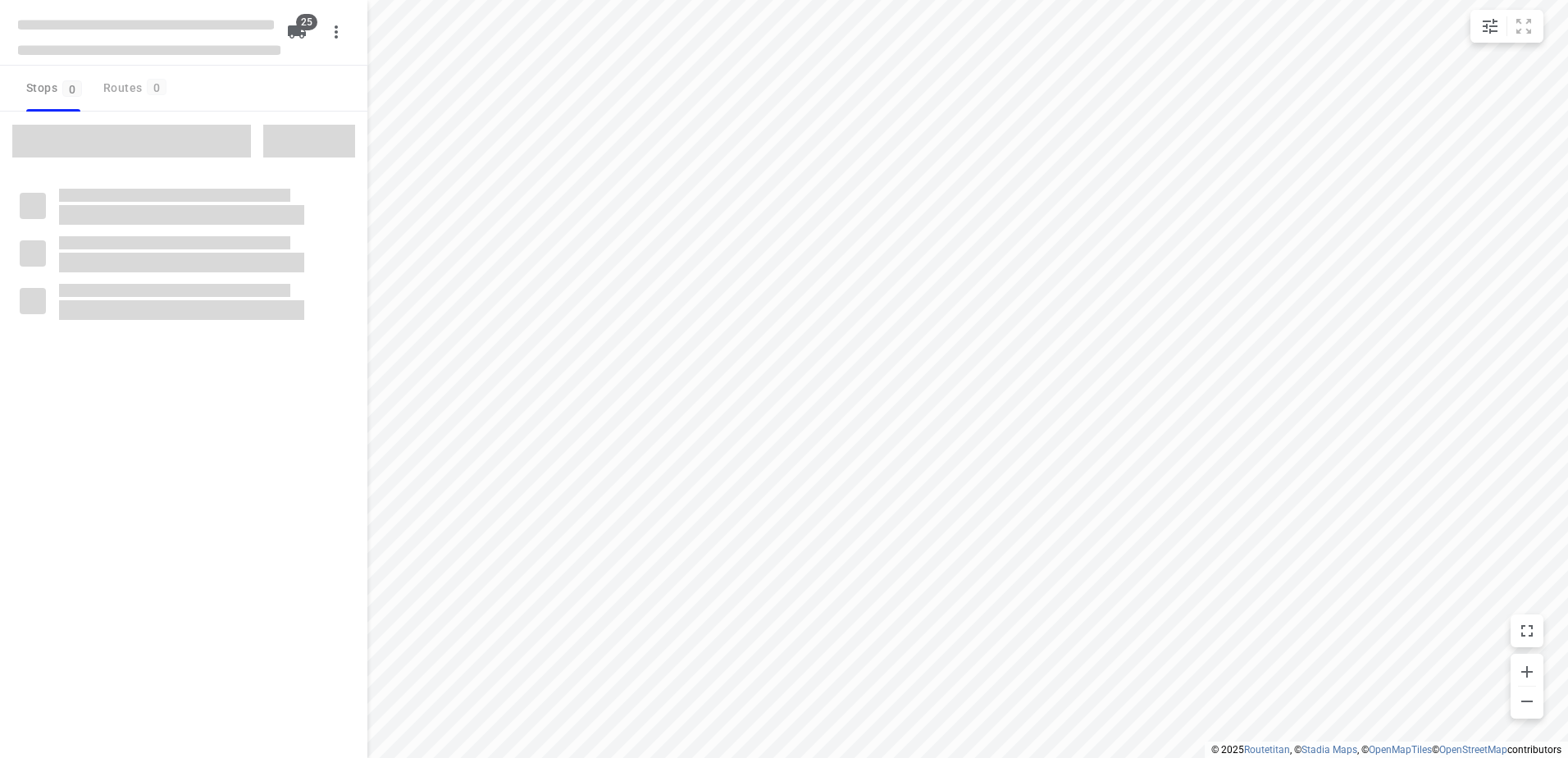
checkbox input "true"
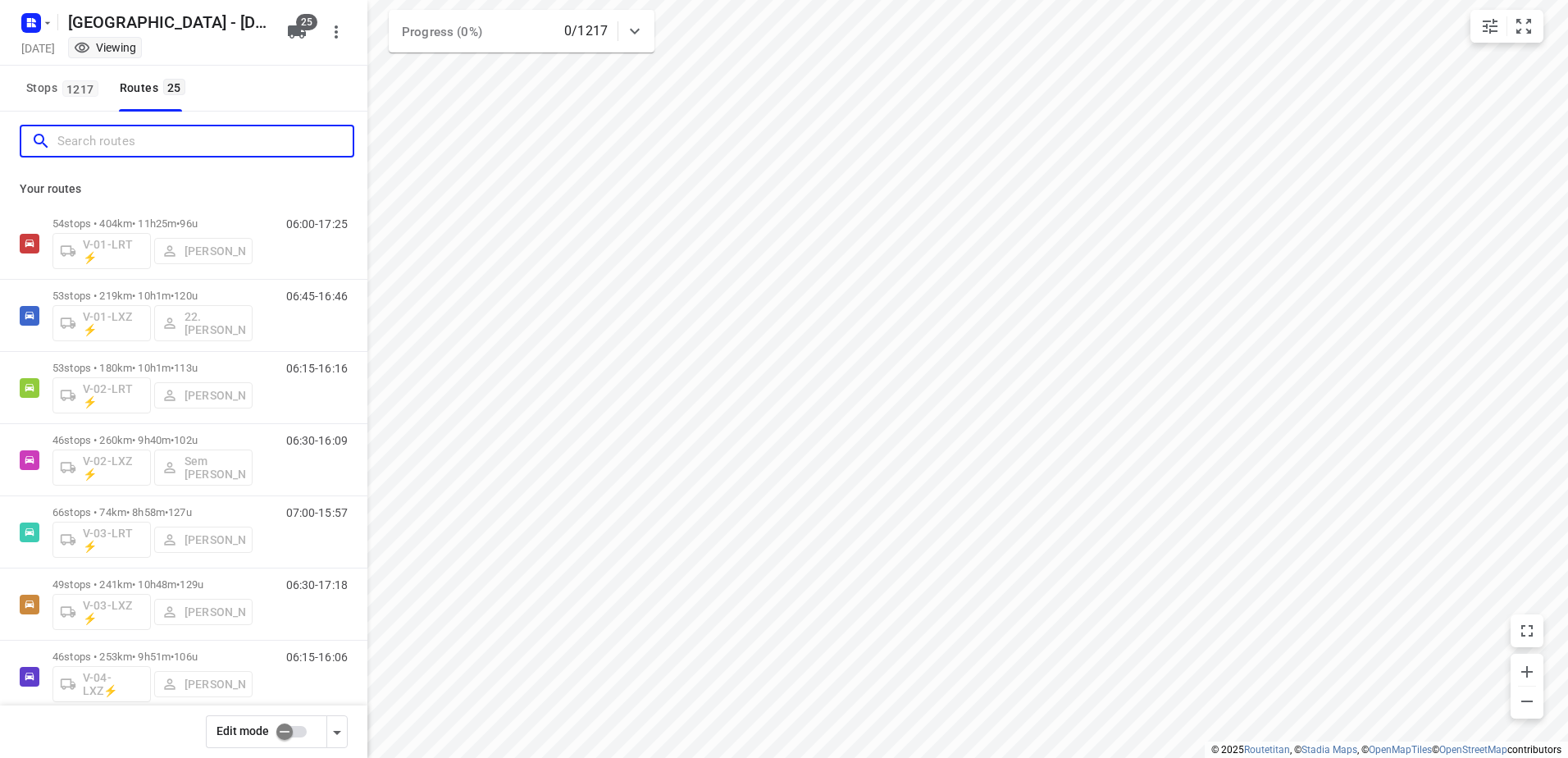
click at [151, 142] on input "Search routes" at bounding box center [205, 141] width 295 height 26
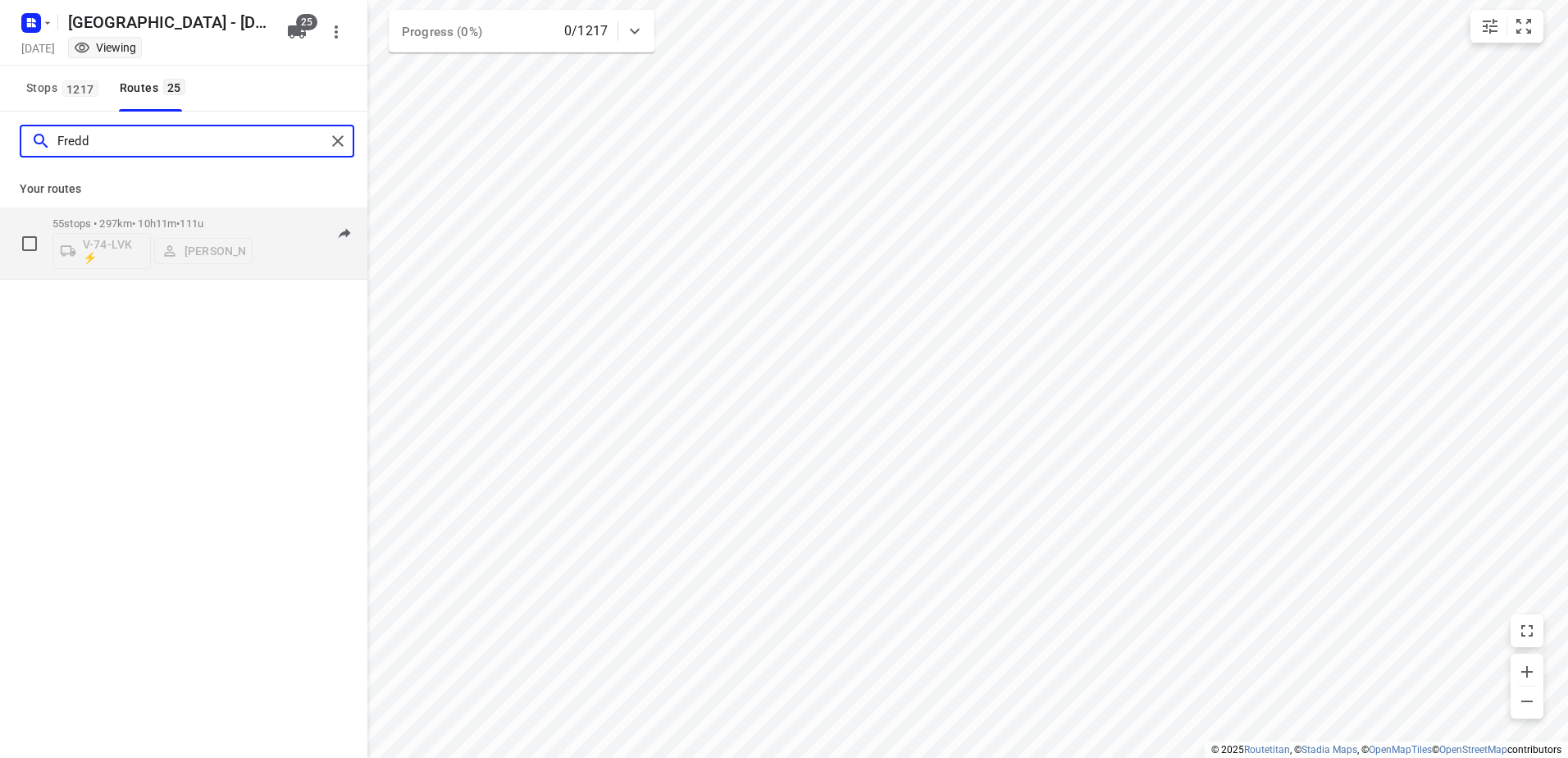
type input "Fredd"
click at [150, 208] on div "55 stops • 297km • 10h11m • 111u V-74-LVK ⚡ [PERSON_NAME] 06:15-16:25" at bounding box center [183, 243] width 368 height 73
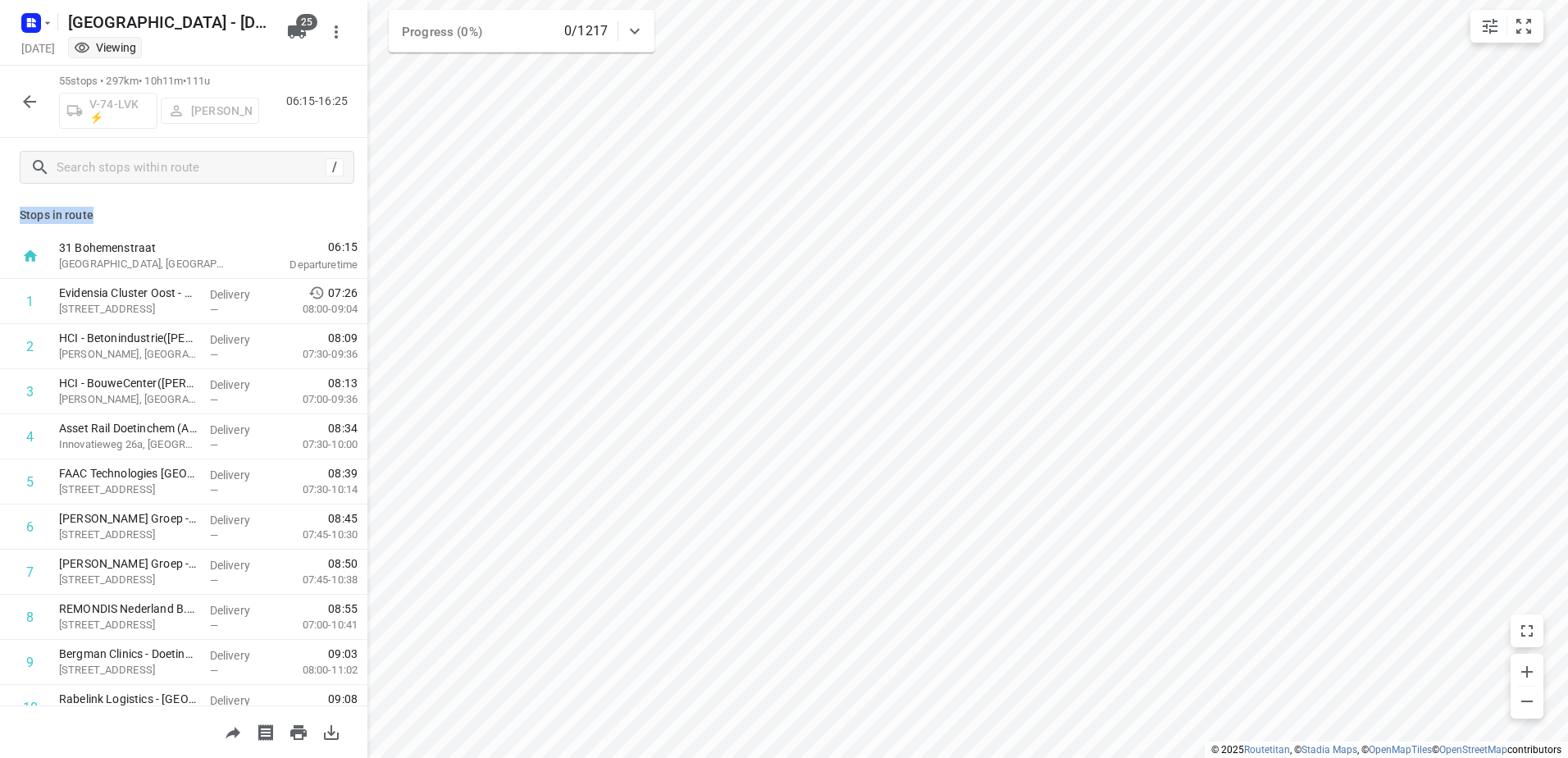
drag, startPoint x: 91, startPoint y: 213, endPoint x: 21, endPoint y: 215, distance: 70.0
click at [21, 215] on p "Stops in route" at bounding box center [184, 215] width 328 height 18
click at [97, 213] on p "Stops in route" at bounding box center [184, 215] width 328 height 18
drag, startPoint x: 349, startPoint y: 243, endPoint x: 316, endPoint y: 248, distance: 33.4
click at [316, 248] on div "06:15 Departure time" at bounding box center [308, 256] width 118 height 45
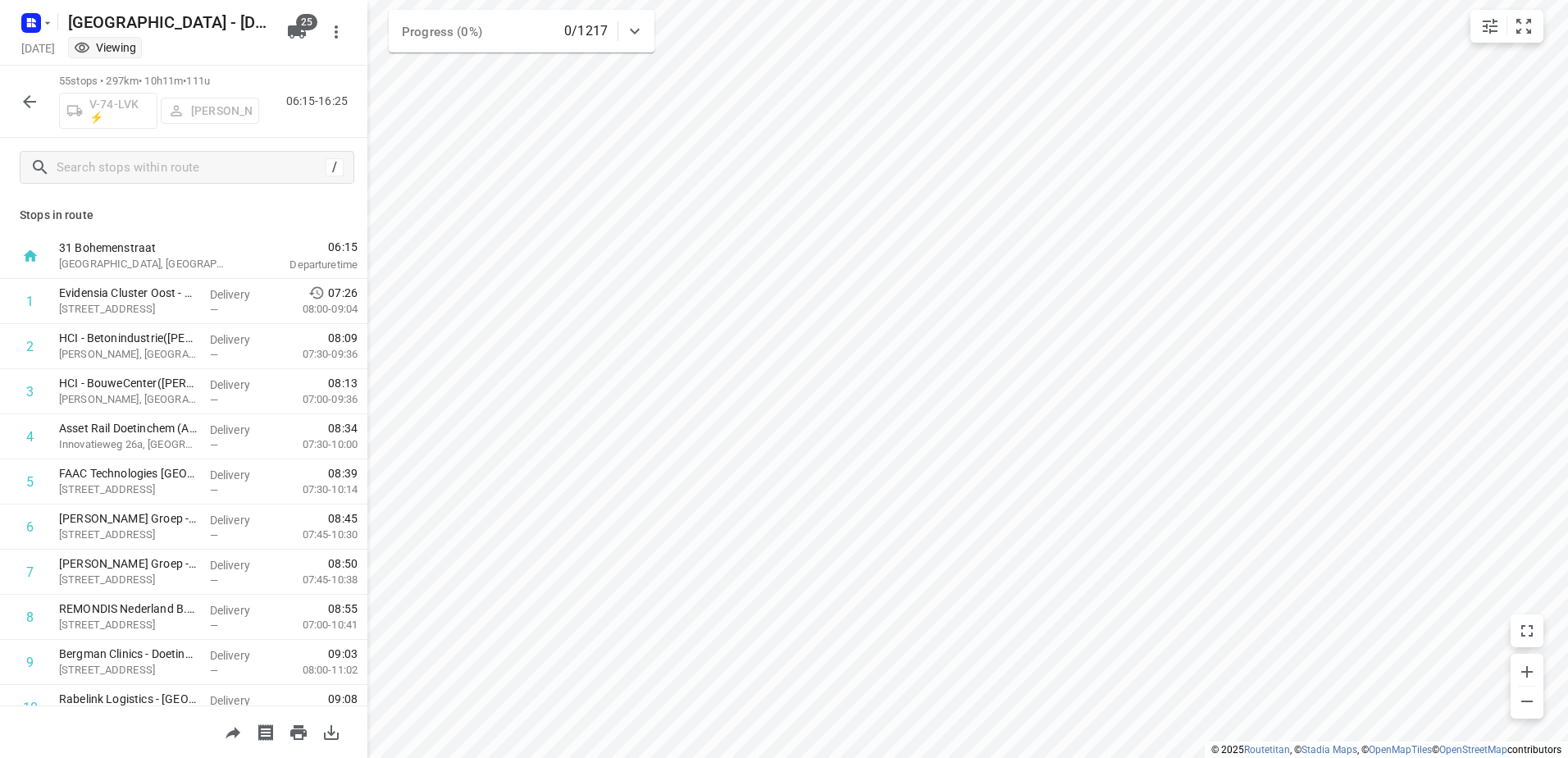
click at [110, 203] on div "Stops in route 31 Bohemenstraat [GEOGRAPHIC_DATA], [GEOGRAPHIC_DATA] 06:15 Depa…" at bounding box center [183, 451] width 368 height 509
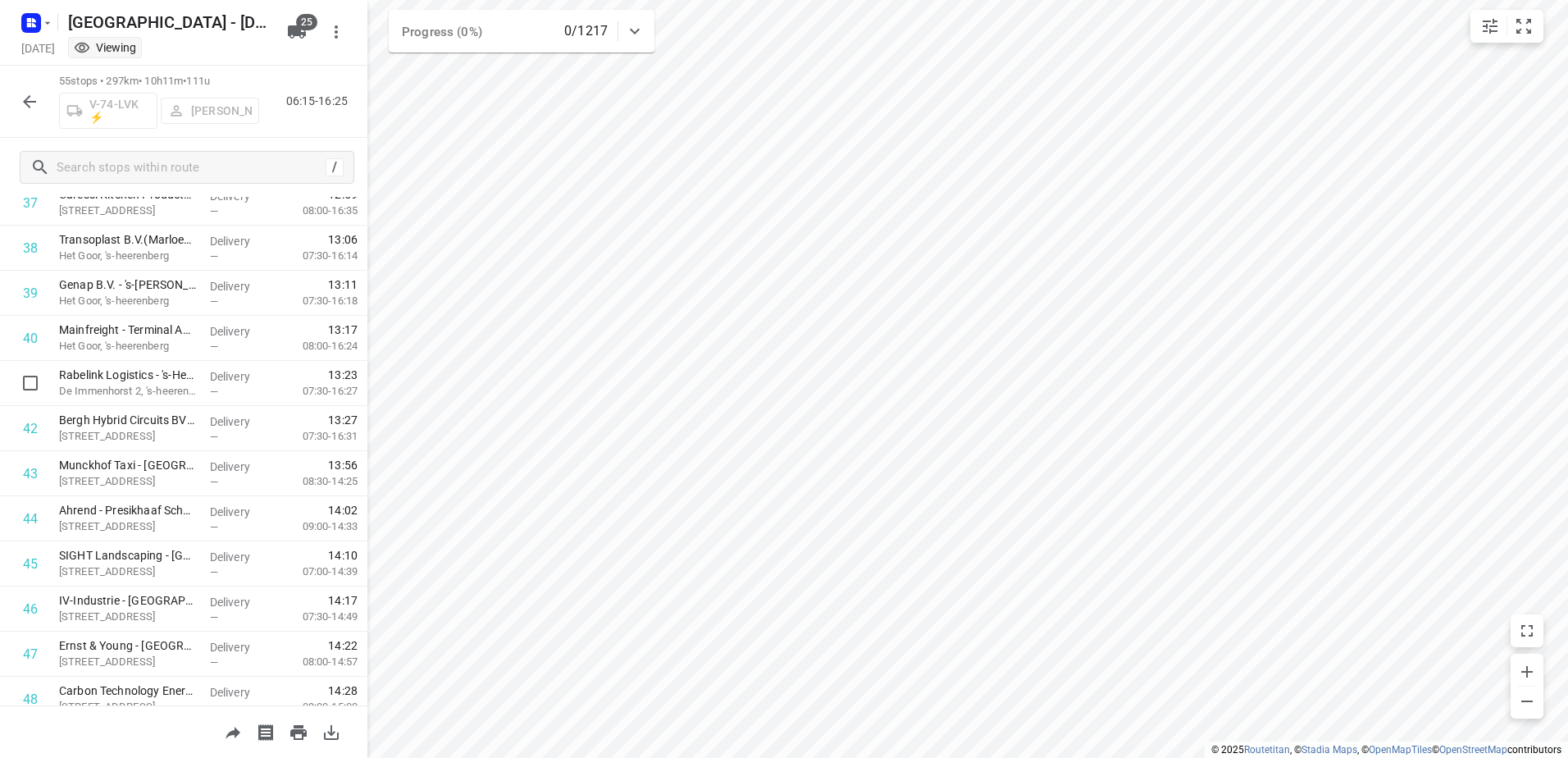
scroll to position [2101, 0]
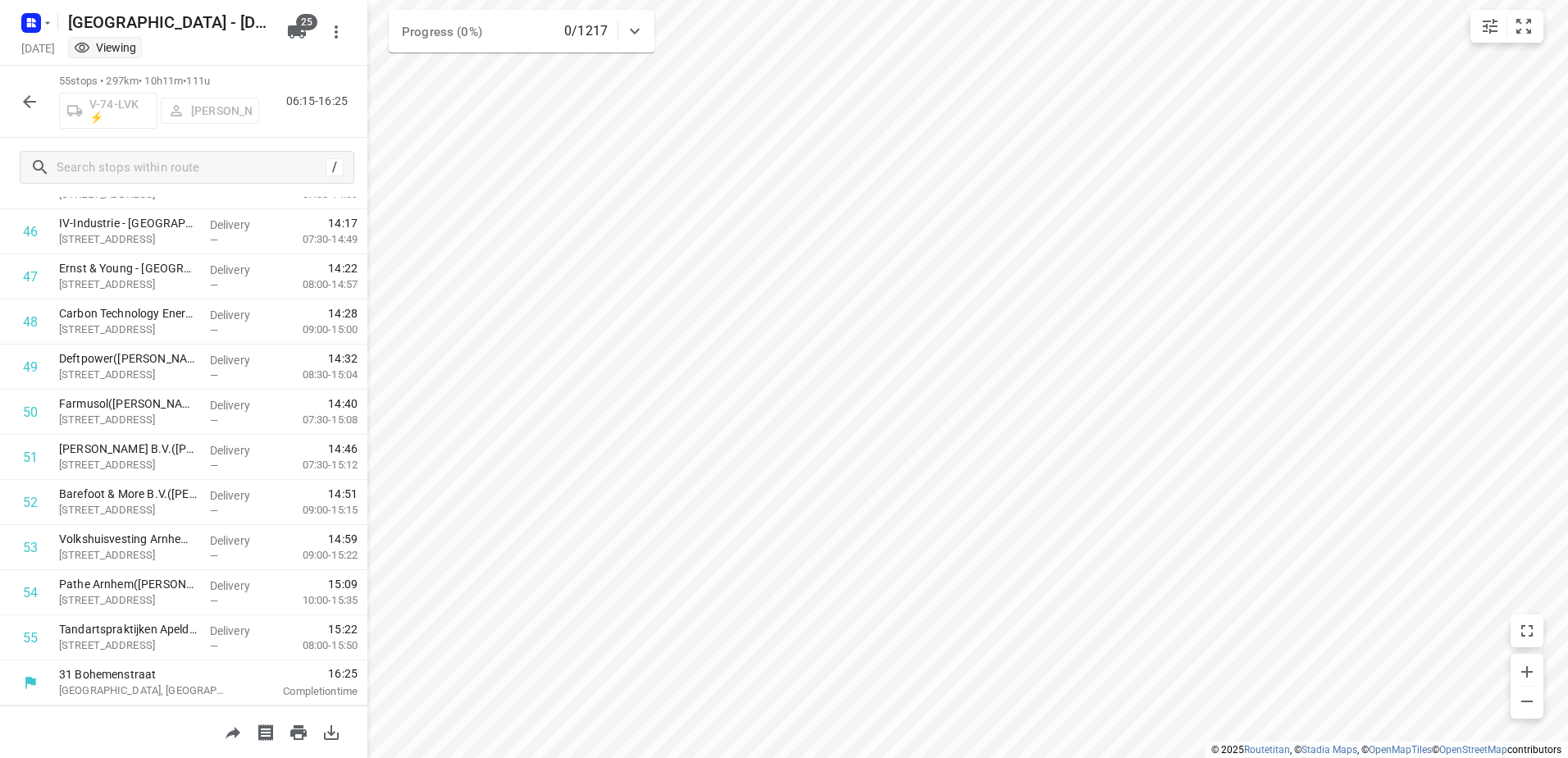
click at [338, 67] on div "55 stops • 297km • 10h11m • 111u V-74-LVK ⚡ [PERSON_NAME] 06:15-16:25" at bounding box center [183, 102] width 368 height 73
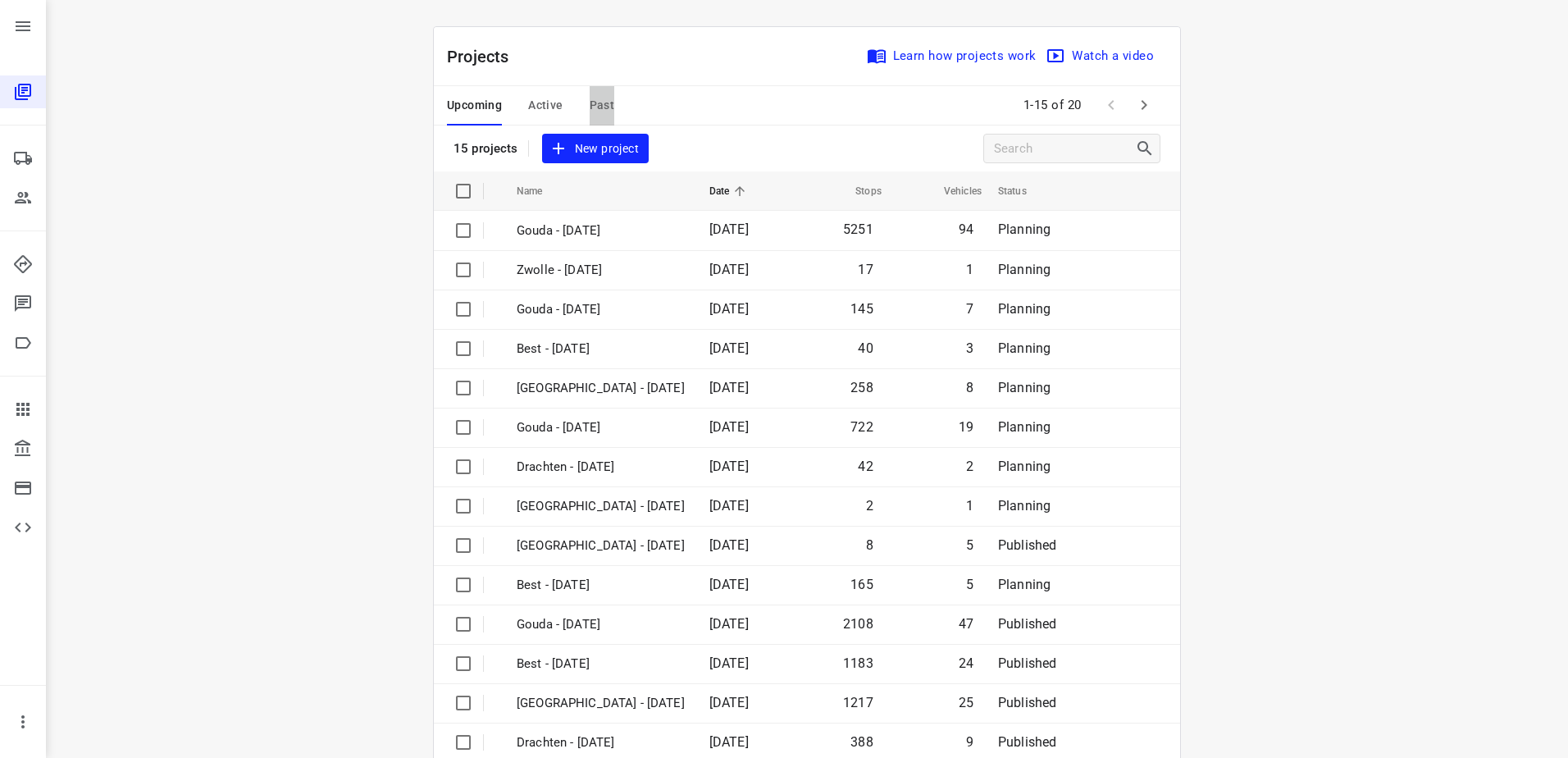
click at [594, 99] on span "Past" at bounding box center [602, 105] width 26 height 21
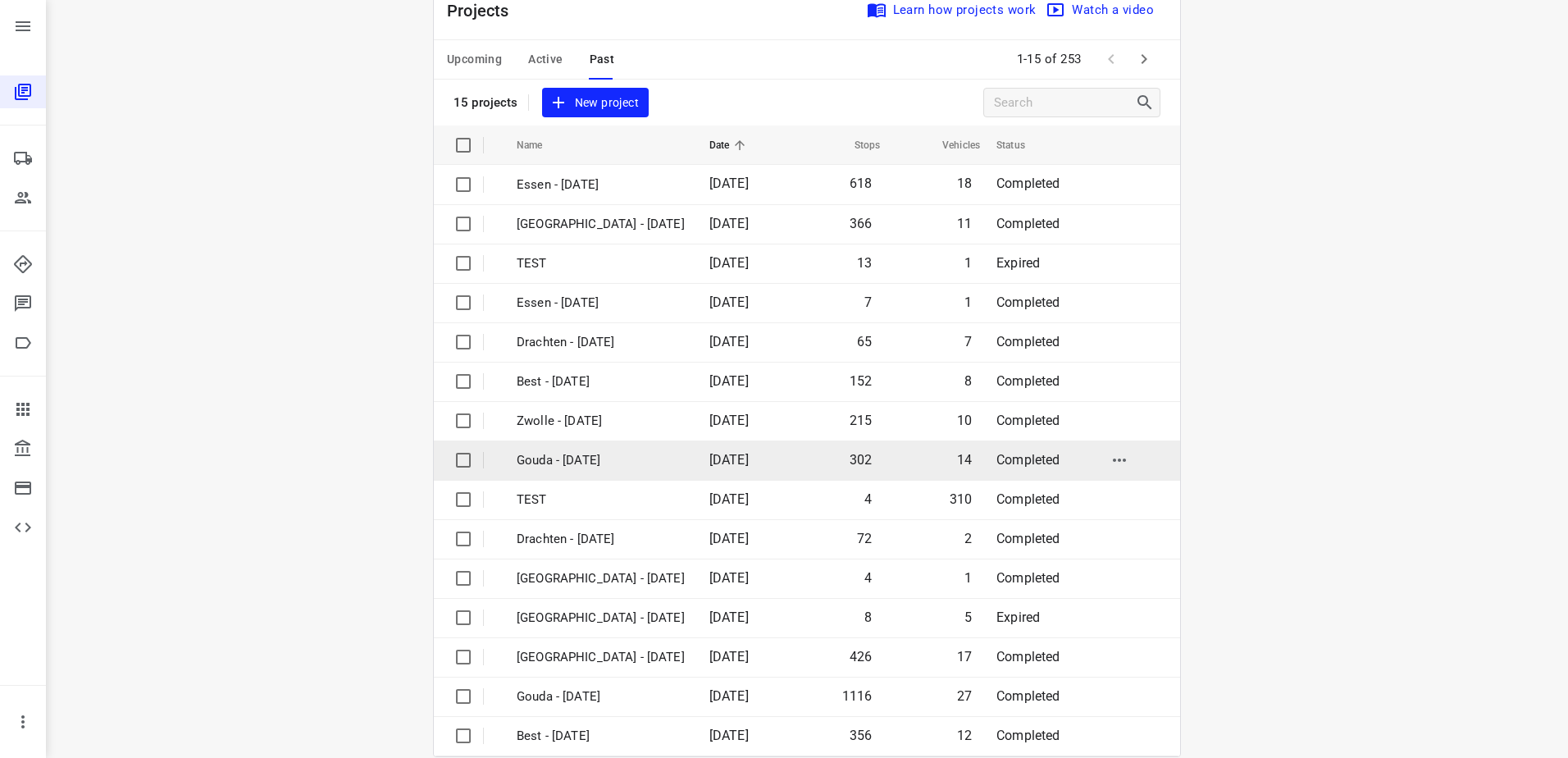
scroll to position [72, 0]
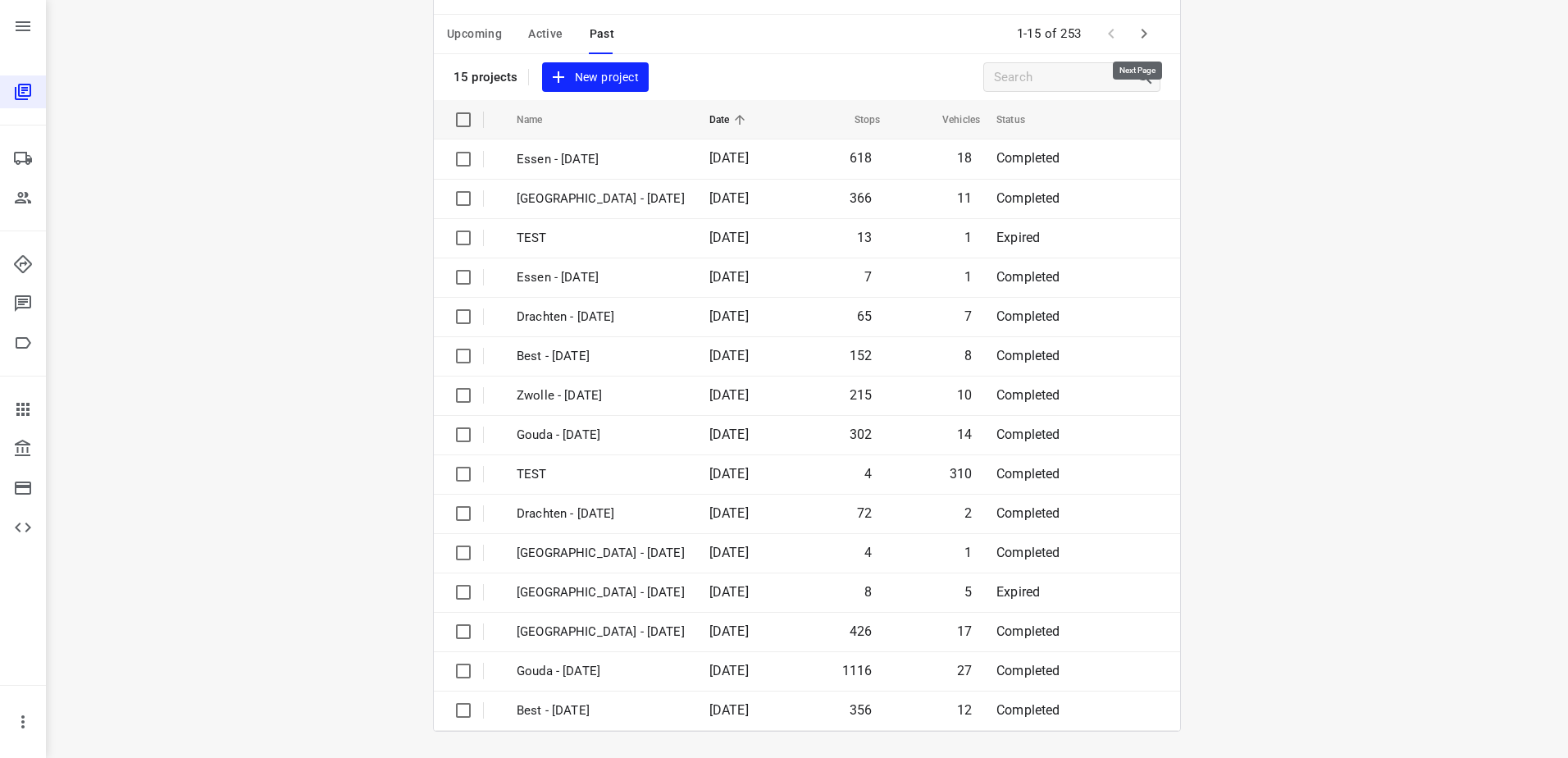
click at [1135, 29] on icon "button" at bounding box center [1145, 34] width 20 height 20
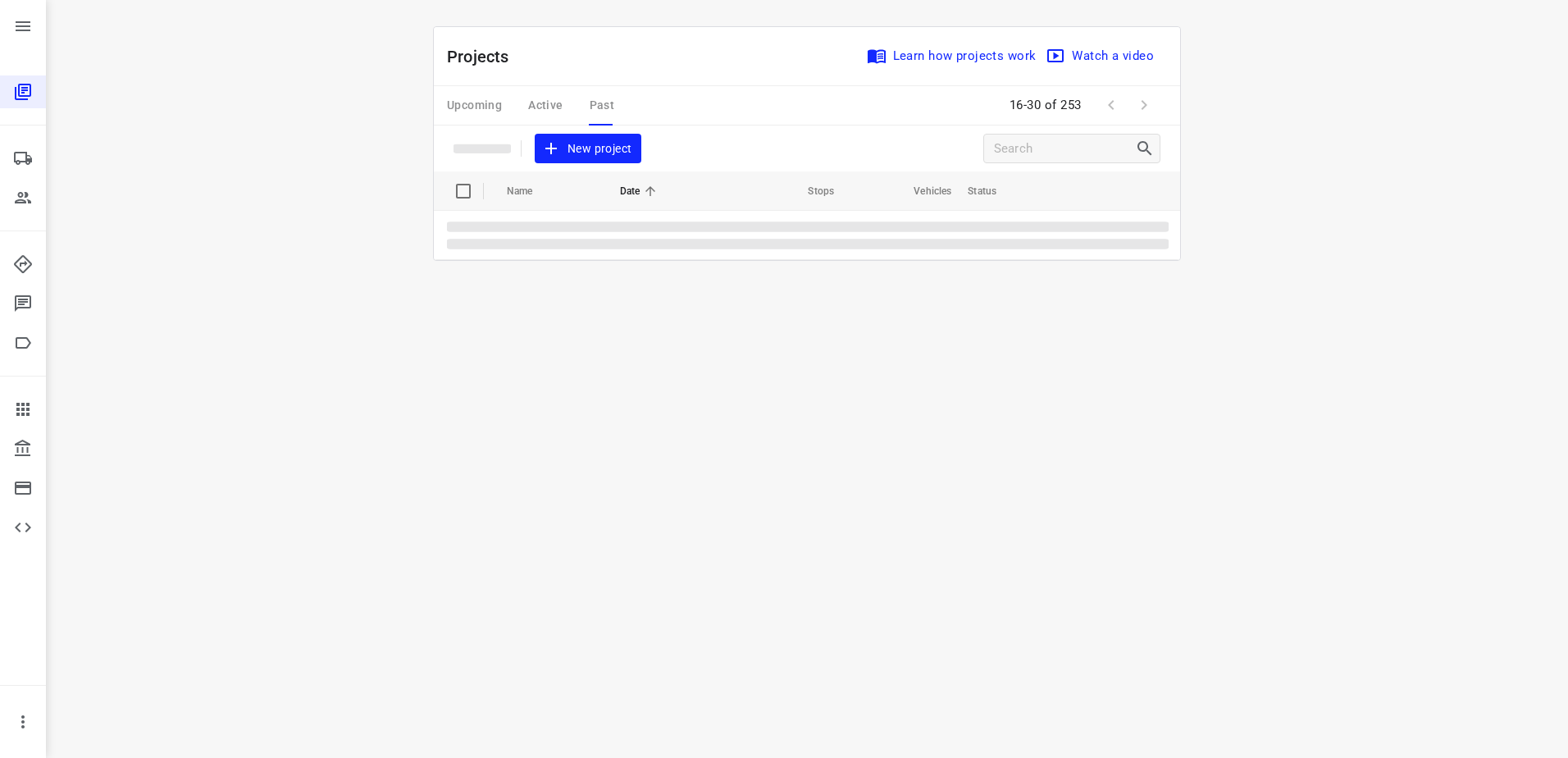
scroll to position [0, 0]
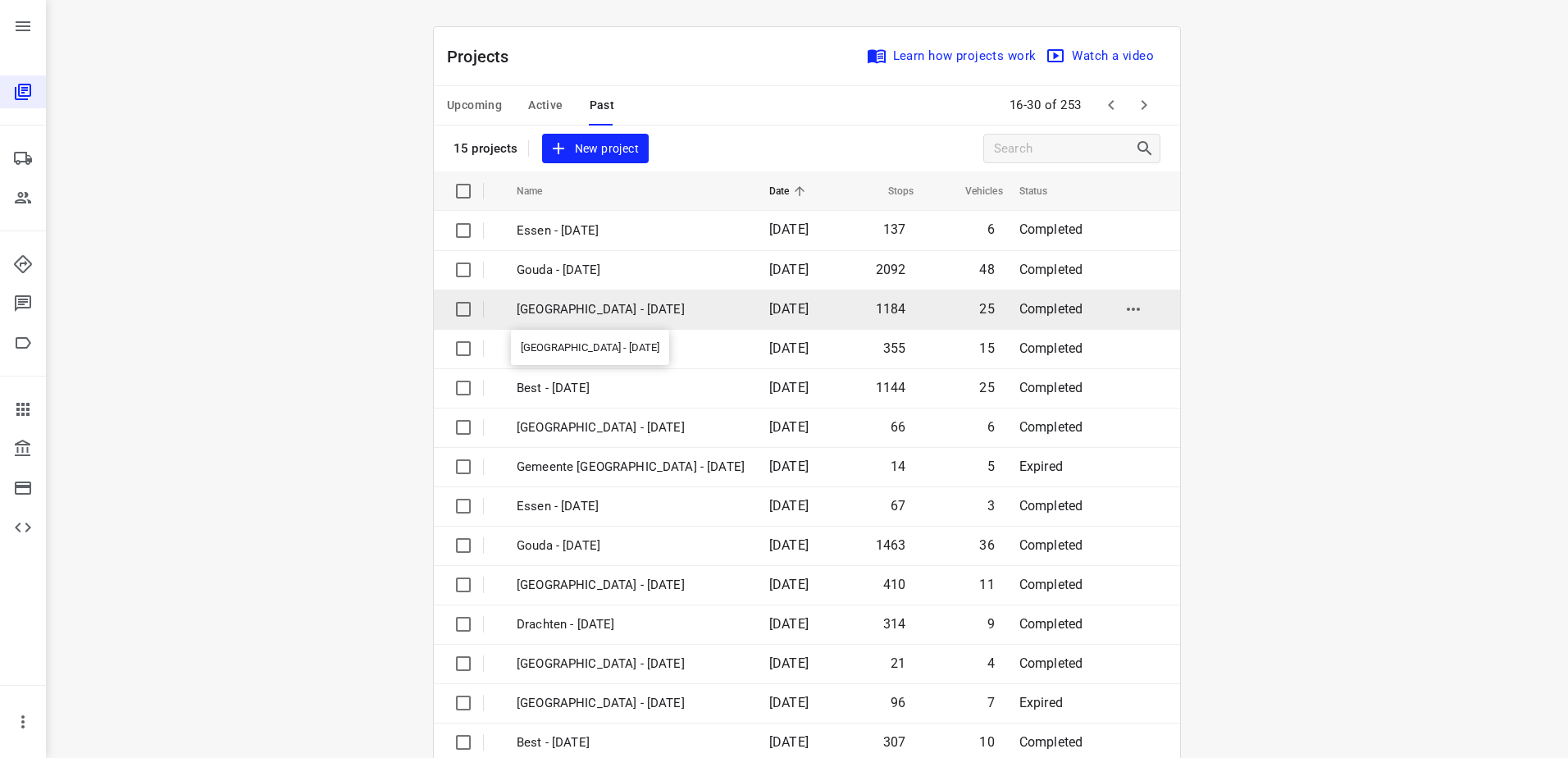
click at [632, 317] on p "[GEOGRAPHIC_DATA] - [DATE]" at bounding box center [631, 309] width 228 height 19
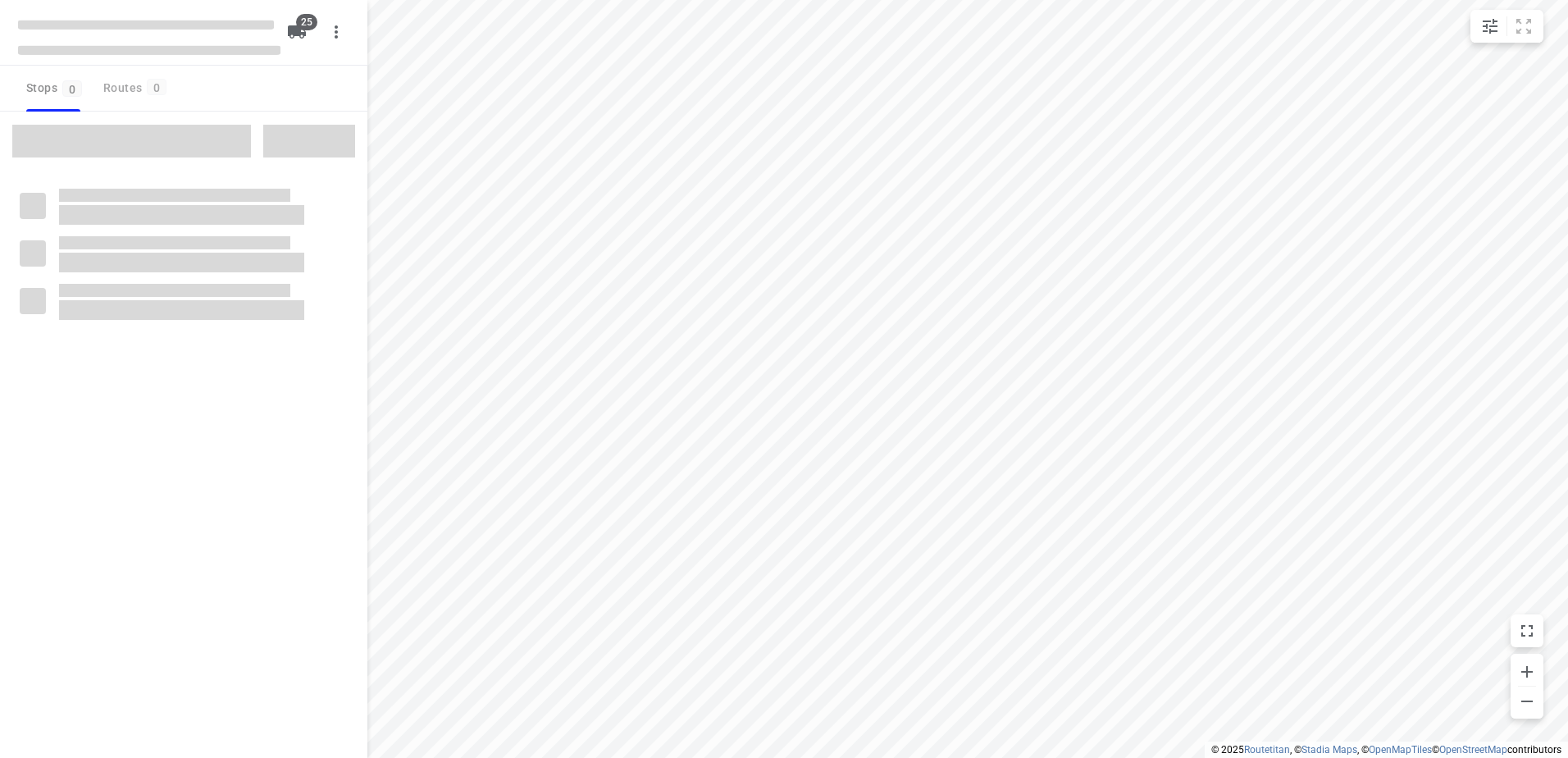
checkbox input "true"
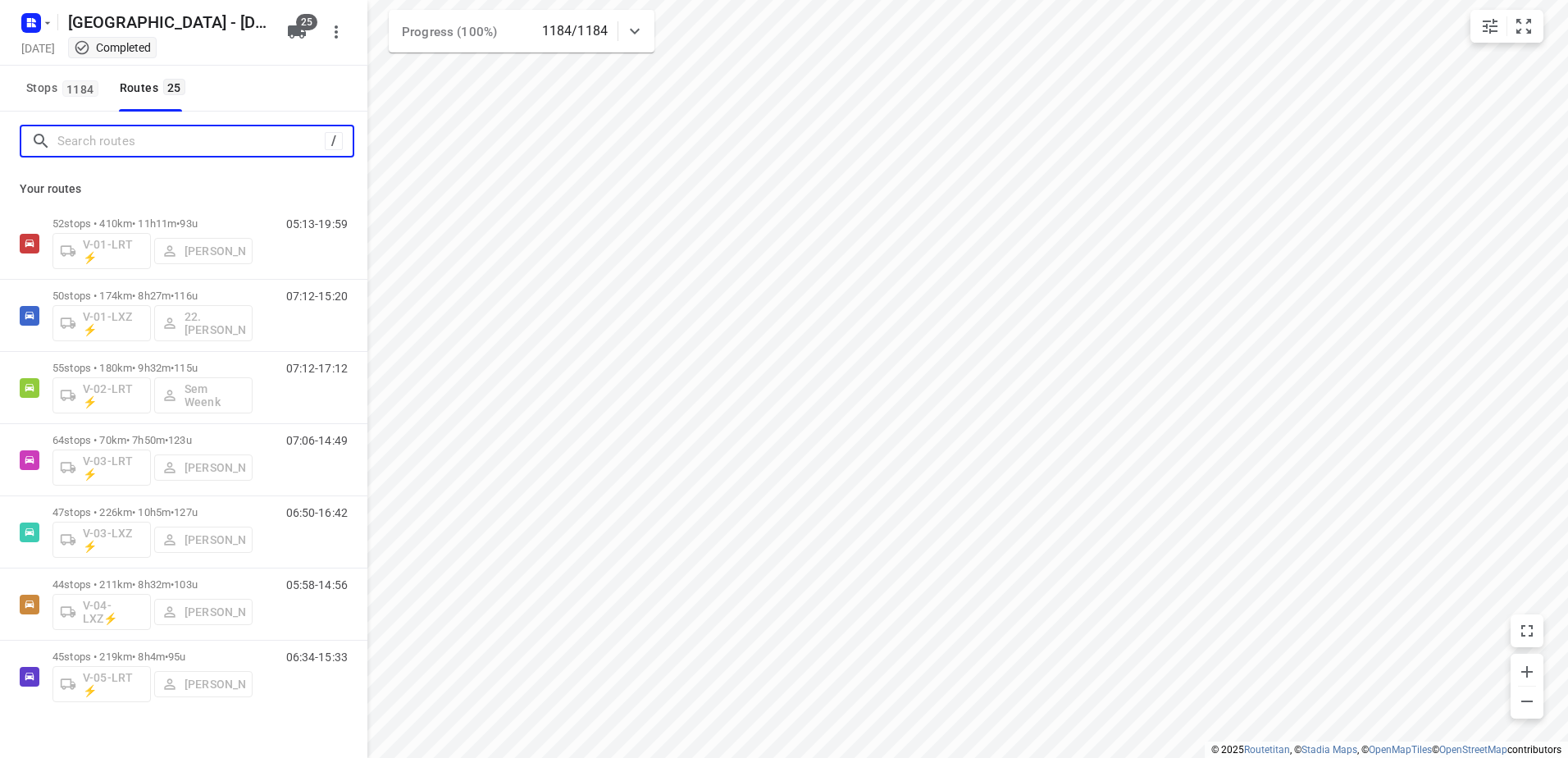
click at [158, 136] on input "Search routes" at bounding box center [191, 141] width 268 height 26
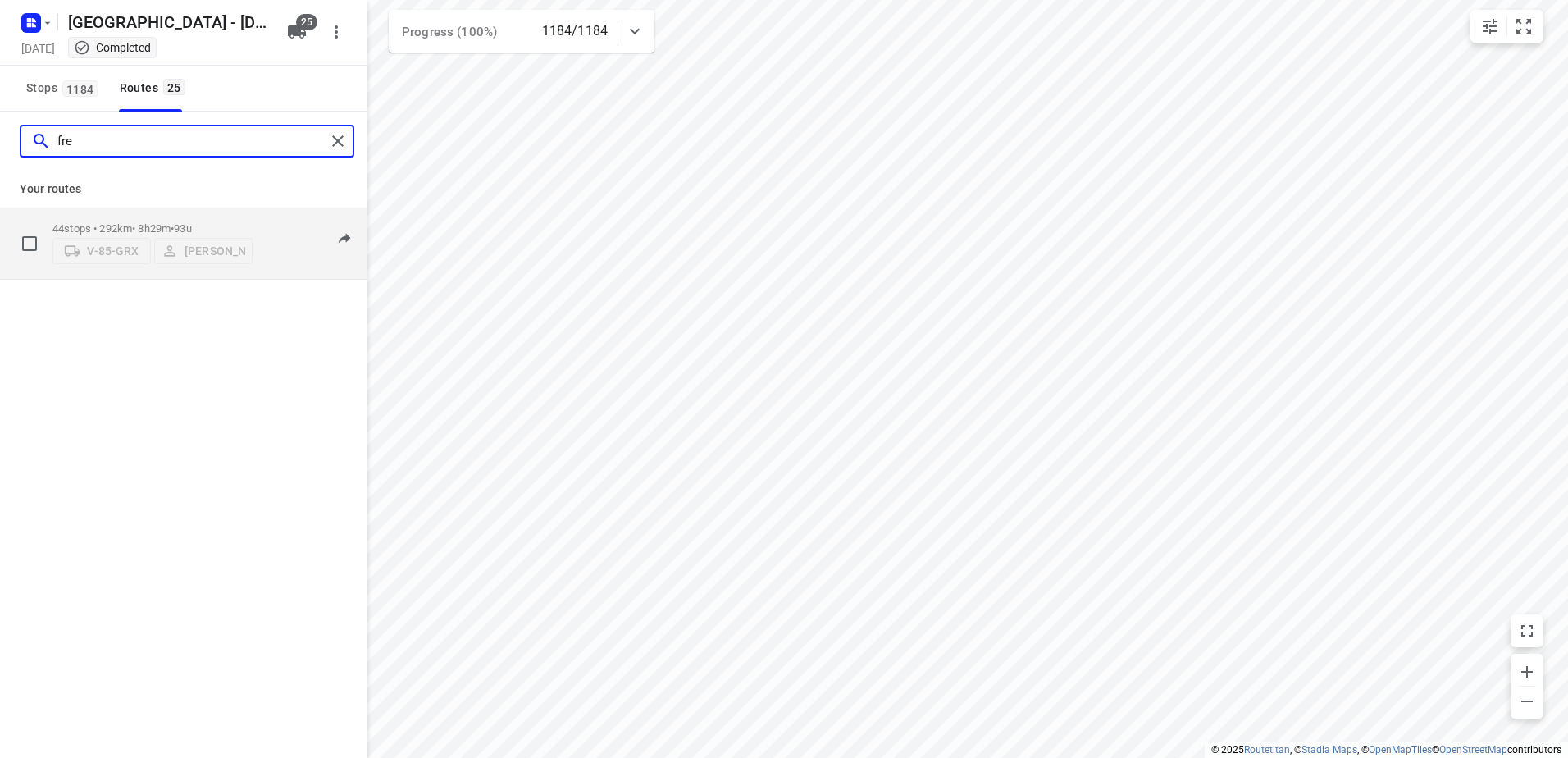
type input "fre"
click at [226, 214] on div "44 stops • 292km • 8h29m • 93u V-85-GRX [PERSON_NAME]" at bounding box center [153, 243] width 200 height 58
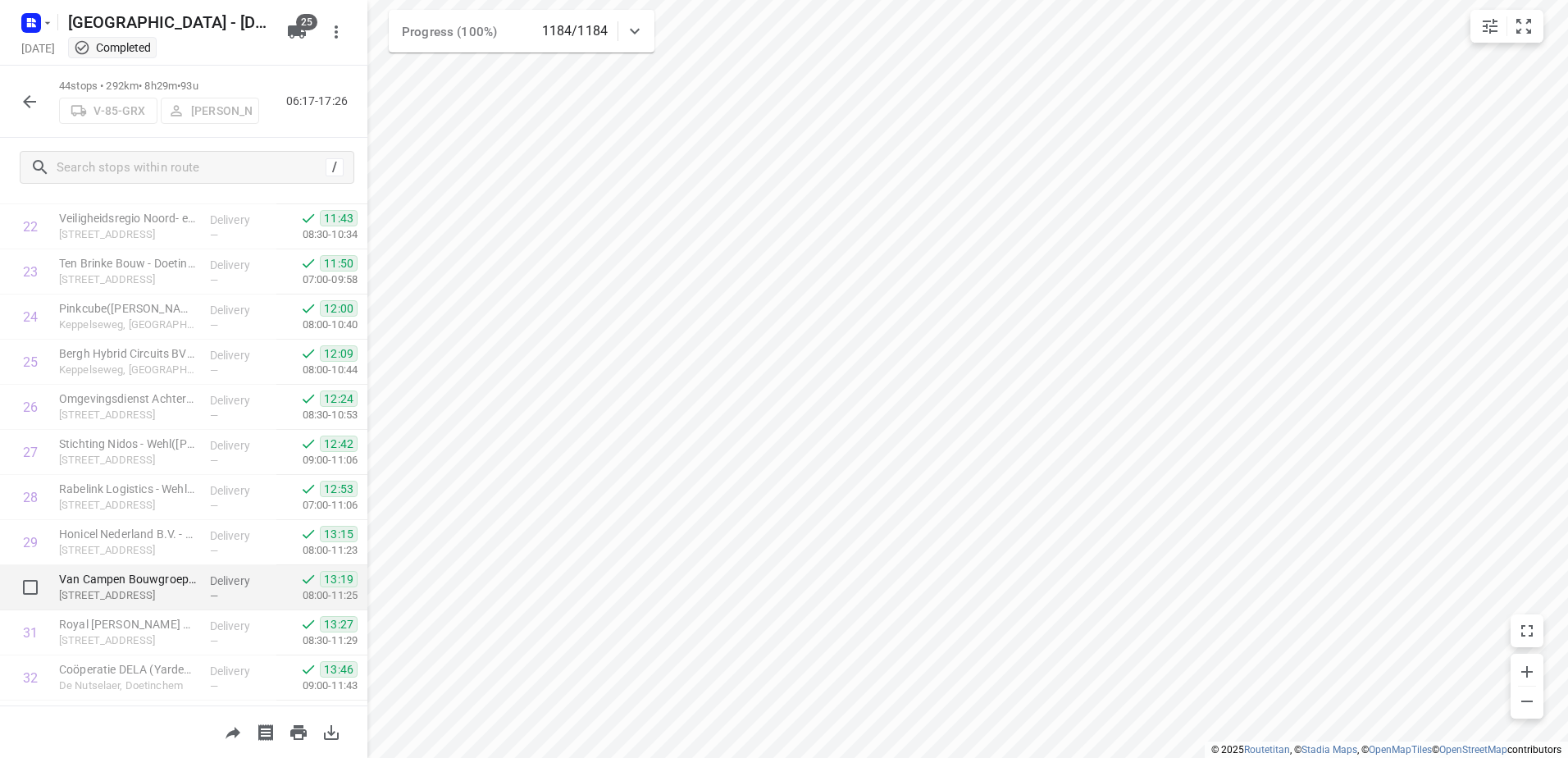
scroll to position [1604, 0]
